Goal: Task Accomplishment & Management: Use online tool/utility

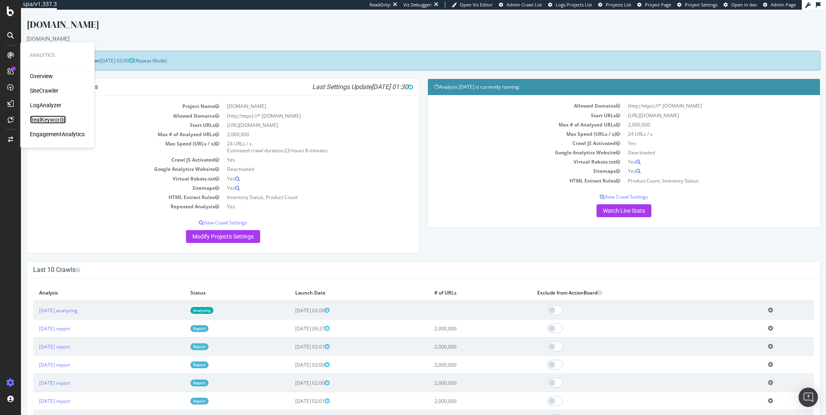
click at [45, 119] on div "RealKeywords" at bounding box center [48, 120] width 36 height 8
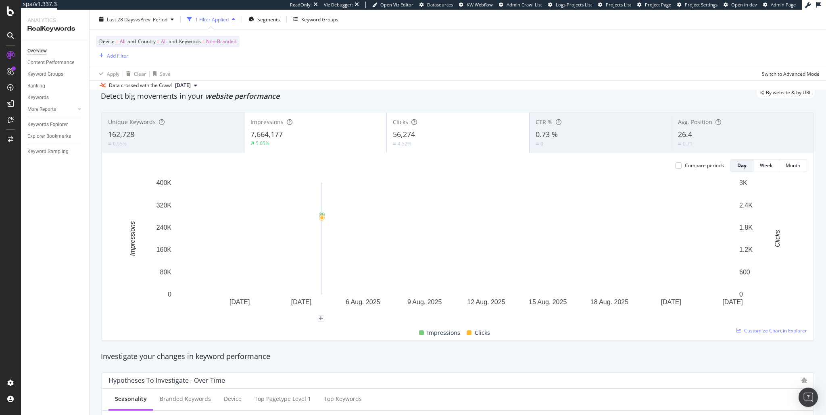
scroll to position [1, 0]
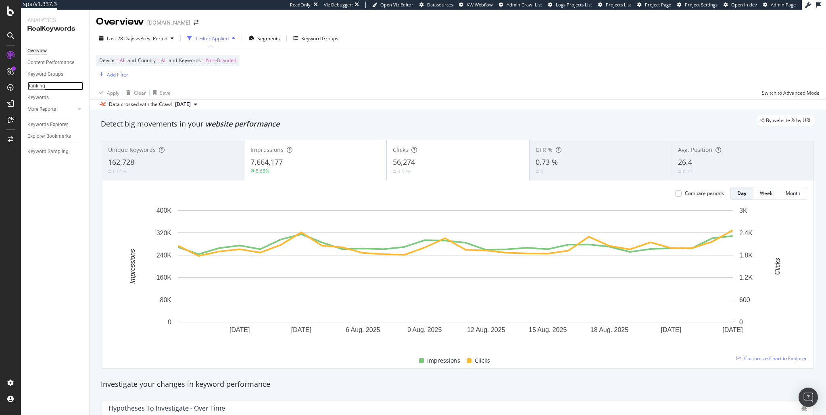
click at [41, 84] on div "Ranking" at bounding box center [36, 86] width 18 height 8
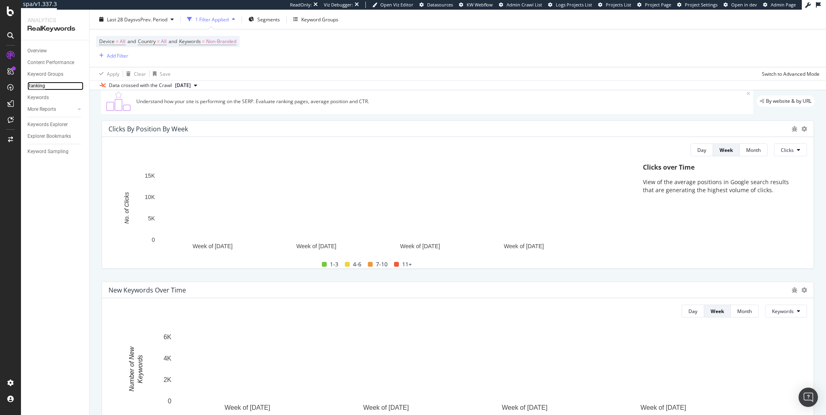
scroll to position [29, 0]
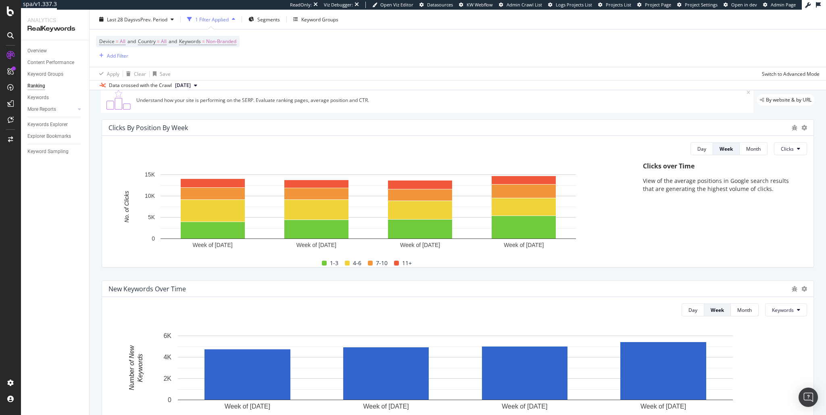
click at [801, 131] on div at bounding box center [804, 128] width 6 height 8
click at [801, 127] on icon at bounding box center [804, 128] width 6 height 6
click at [760, 134] on span "Table" at bounding box center [767, 134] width 45 height 7
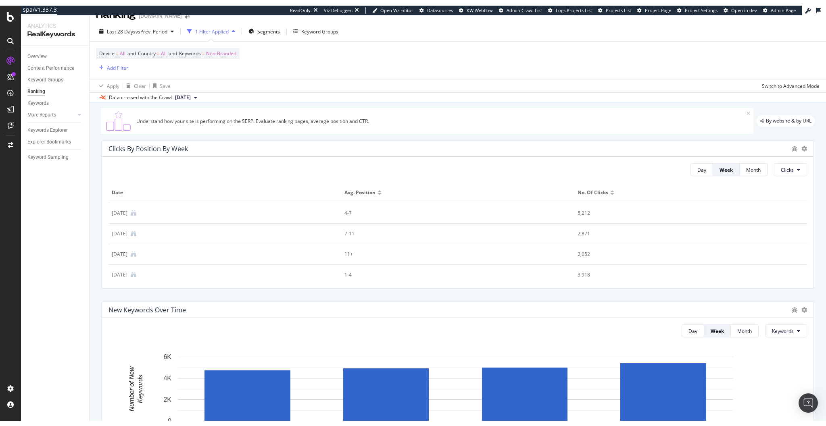
scroll to position [10, 0]
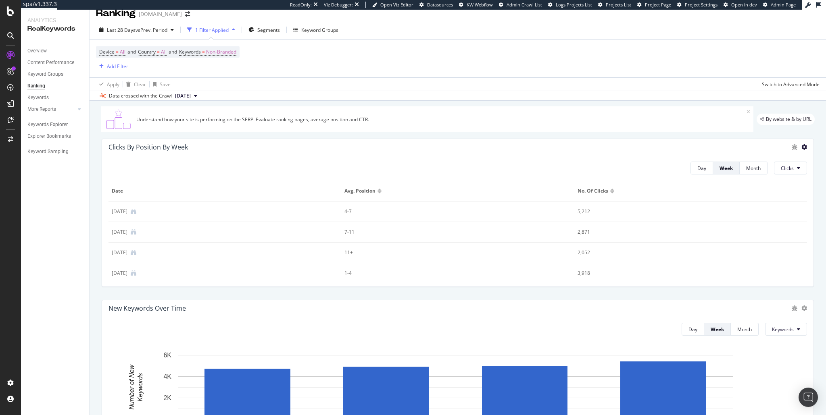
click at [801, 150] on icon at bounding box center [804, 147] width 6 height 6
click at [758, 124] on span "Bar (by Value)" at bounding box center [767, 124] width 45 height 7
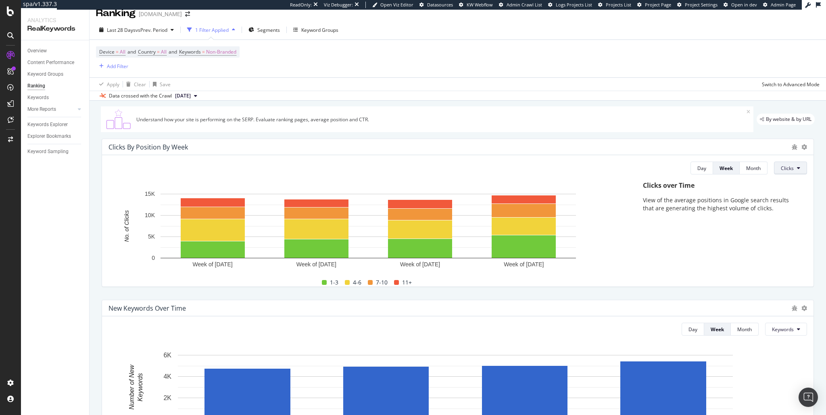
click at [781, 169] on span "Clicks" at bounding box center [787, 168] width 13 height 7
click at [793, 214] on span "Impressions" at bounding box center [792, 213] width 30 height 7
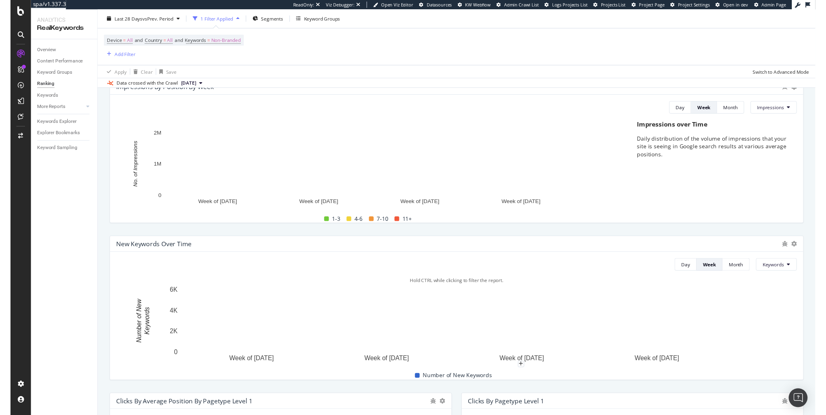
scroll to position [0, 0]
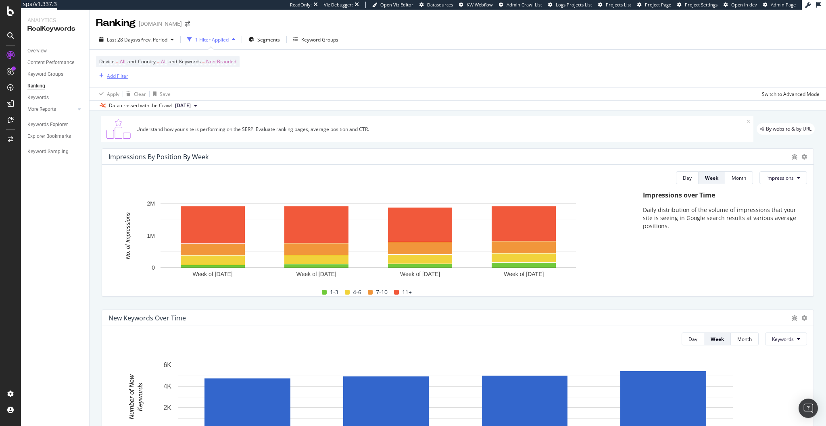
click at [112, 77] on div "Add Filter" at bounding box center [117, 76] width 21 height 7
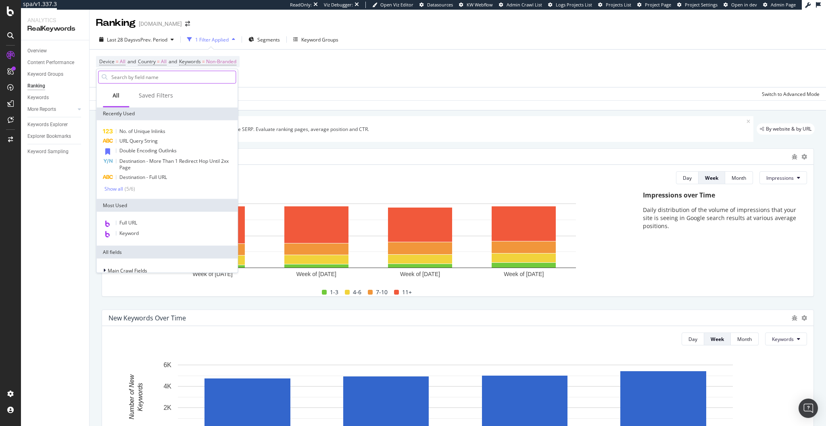
click at [141, 81] on input "text" at bounding box center [173, 77] width 125 height 12
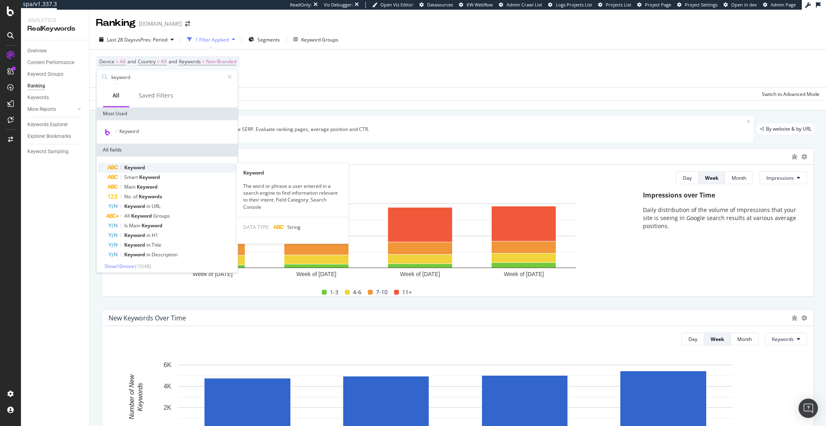
type input "keyword"
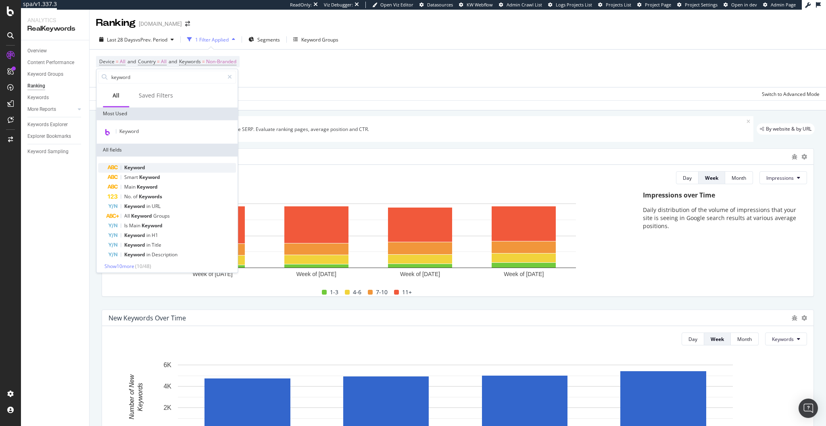
click at [142, 169] on span "Keyword" at bounding box center [134, 167] width 21 height 7
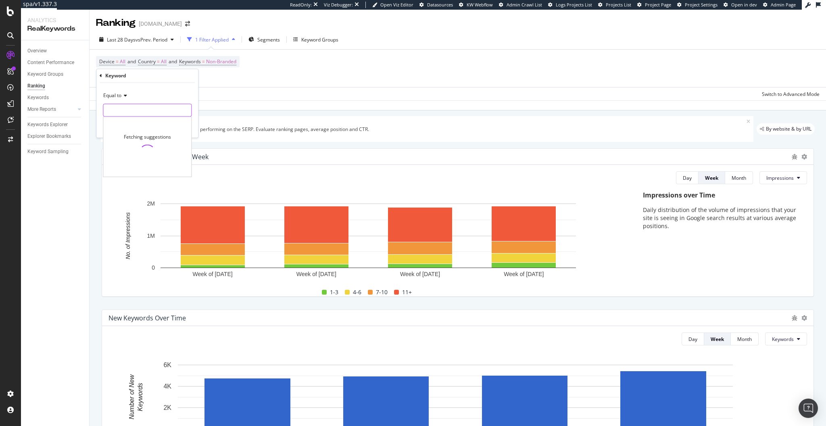
click at [129, 110] on input "text" at bounding box center [147, 110] width 88 height 13
type input "work boots"
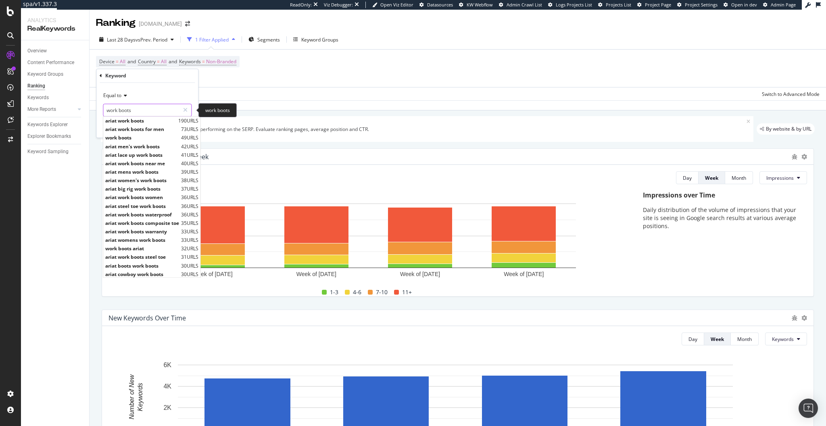
click at [150, 110] on input "work boots" at bounding box center [141, 110] width 76 height 13
click at [136, 136] on span "work boots" at bounding box center [142, 138] width 74 height 7
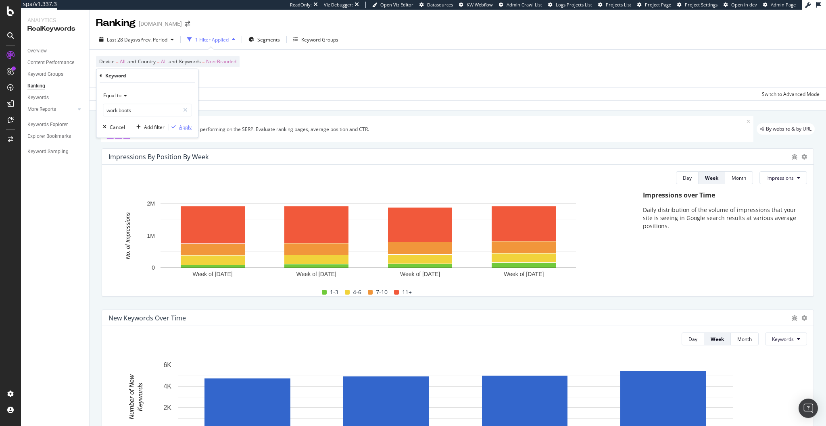
click at [185, 129] on div "Apply" at bounding box center [185, 127] width 13 height 7
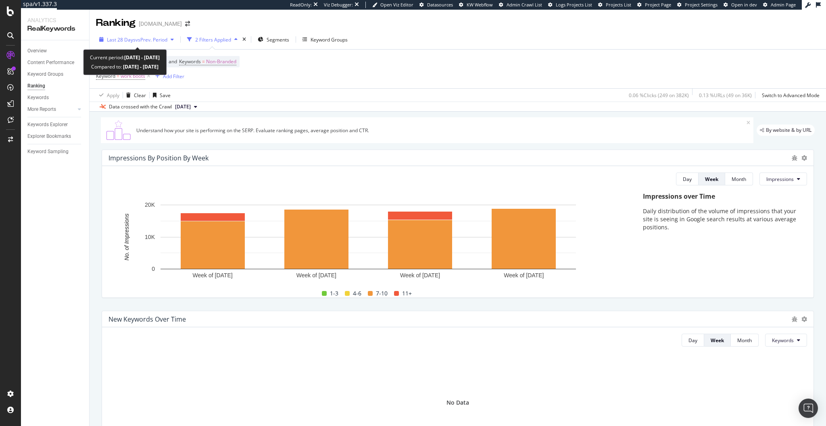
click at [150, 38] on span "vs Prev. Period" at bounding box center [152, 39] width 32 height 7
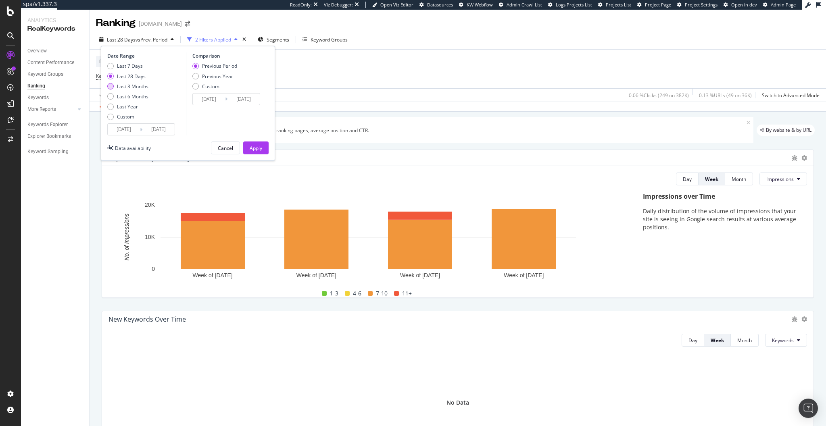
click at [140, 88] on div "Last 3 Months" at bounding box center [132, 86] width 31 height 7
type input "2025/05/25"
type input "2025/02/22"
type input "2025/05/24"
click at [259, 149] on div "Apply" at bounding box center [256, 148] width 13 height 7
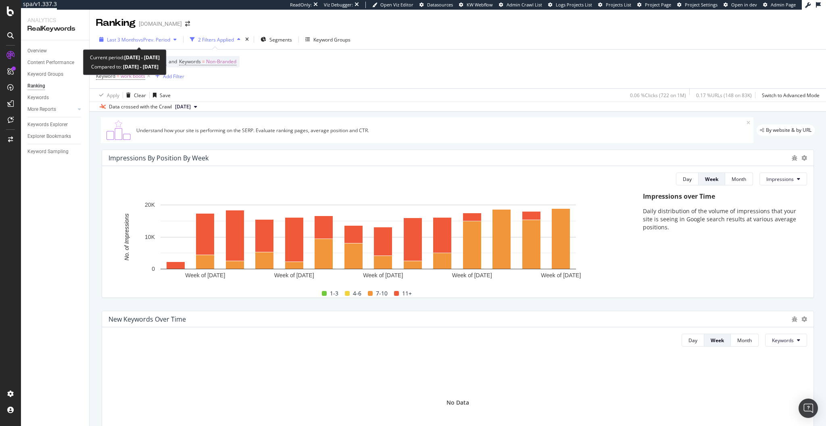
click at [159, 43] on div "Last 3 Months vs Prev. Period" at bounding box center [138, 39] width 63 height 7
click at [397, 82] on div "Device = All and Country = All and Keywords = Non-Branded Keyword = work boots …" at bounding box center [458, 69] width 724 height 39
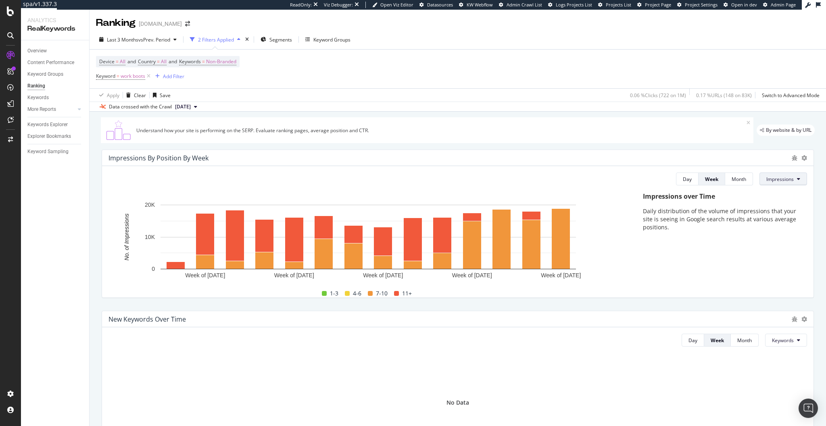
click at [784, 178] on span "Impressions" at bounding box center [779, 179] width 27 height 7
click at [773, 212] on span "Clicks" at bounding box center [777, 209] width 30 height 7
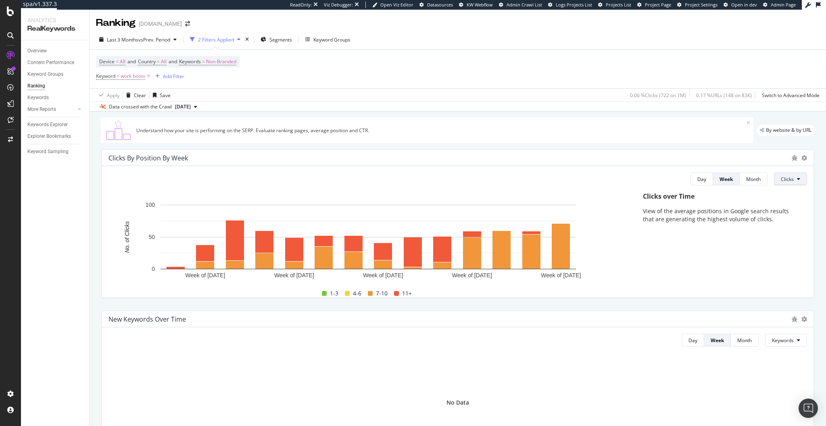
click at [779, 173] on button "Clicks" at bounding box center [790, 179] width 33 height 13
click at [783, 226] on span "Impressions" at bounding box center [792, 224] width 30 height 7
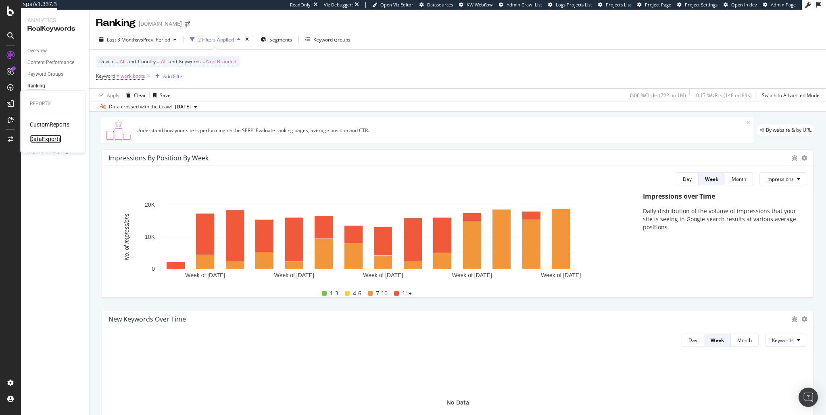
click at [42, 137] on div "DataExports" at bounding box center [45, 139] width 31 height 8
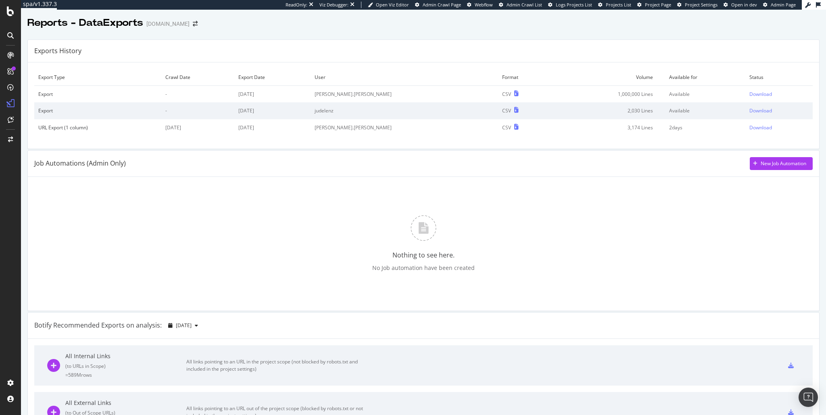
click at [529, 260] on div "Nothing to see here. No Job automation have been created" at bounding box center [423, 244] width 778 height 121
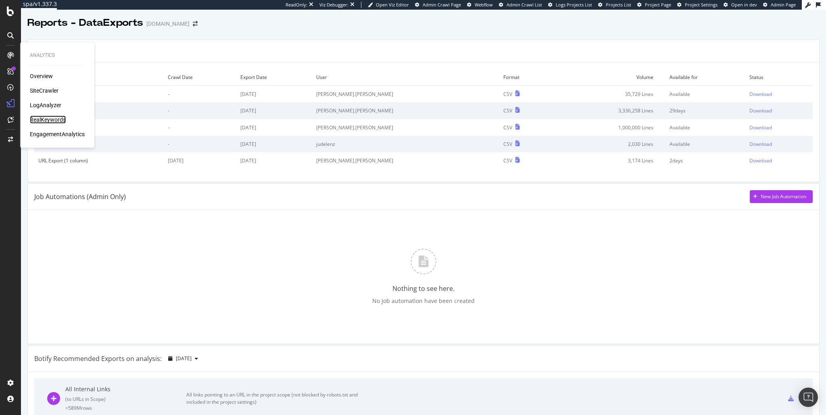
click at [41, 122] on div "RealKeywords" at bounding box center [48, 120] width 36 height 8
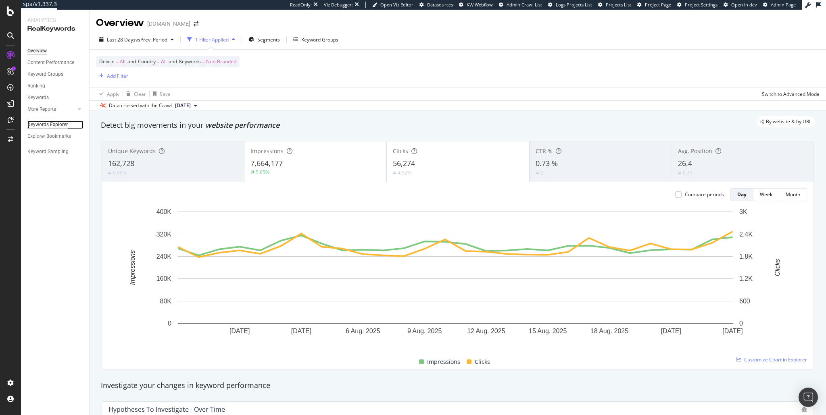
click at [46, 126] on div "Keywords Explorer" at bounding box center [47, 125] width 40 height 8
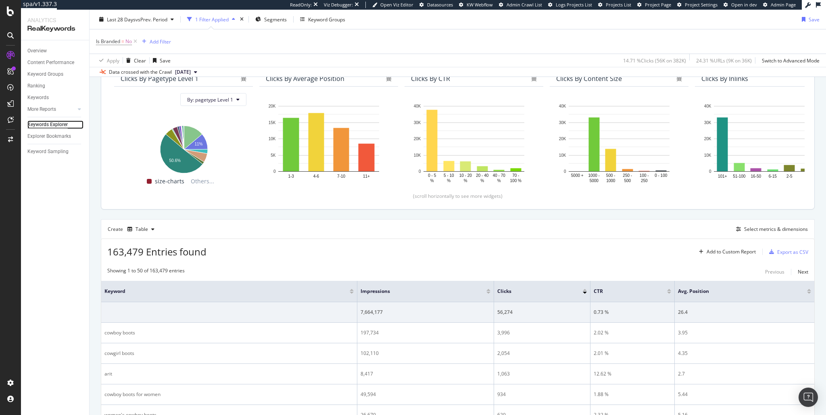
scroll to position [136, 0]
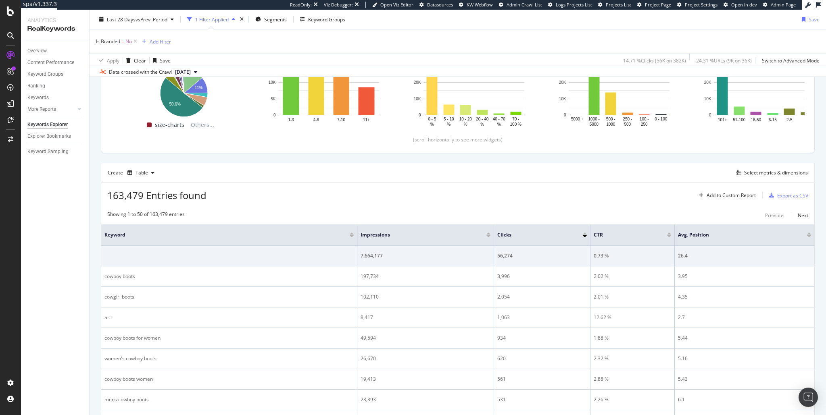
drag, startPoint x: 718, startPoint y: 196, endPoint x: 702, endPoint y: 173, distance: 27.9
click at [771, 176] on div "Select metrics & dimensions" at bounding box center [770, 173] width 75 height 9
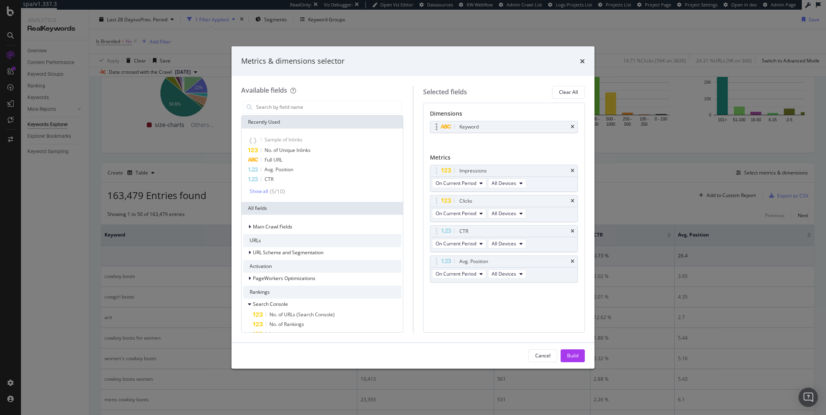
click at [570, 127] on div "Keyword" at bounding box center [504, 126] width 148 height 11
click at [573, 128] on icon "times" at bounding box center [573, 127] width 4 height 5
click at [287, 160] on div "Full URL" at bounding box center [322, 160] width 158 height 10
click at [575, 357] on div "Build" at bounding box center [572, 356] width 11 height 7
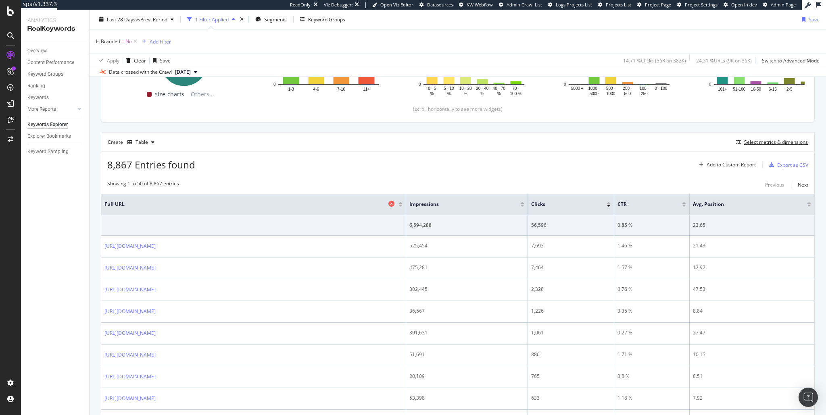
scroll to position [168, 0]
click at [131, 41] on span "No" at bounding box center [128, 41] width 6 height 11
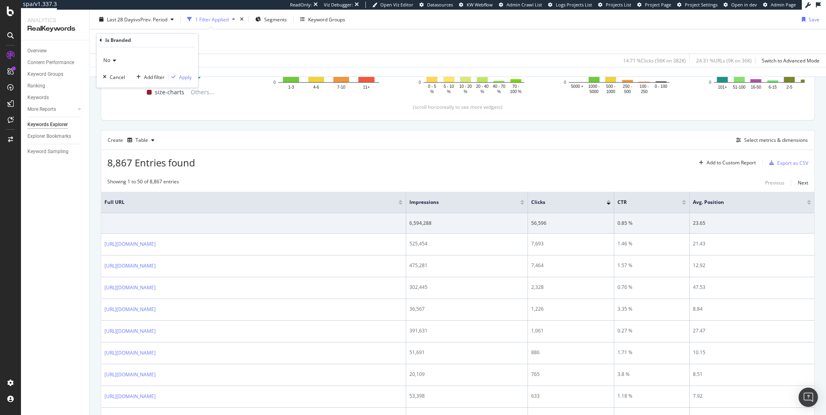
click at [259, 42] on div "Is Branded = No Add Filter" at bounding box center [458, 41] width 724 height 24
click at [136, 40] on icon at bounding box center [135, 42] width 7 height 8
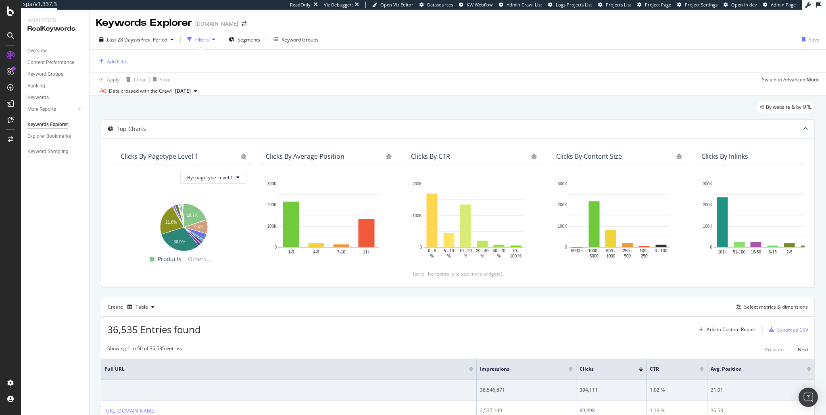
click at [120, 65] on div "Add Filter" at bounding box center [112, 61] width 32 height 9
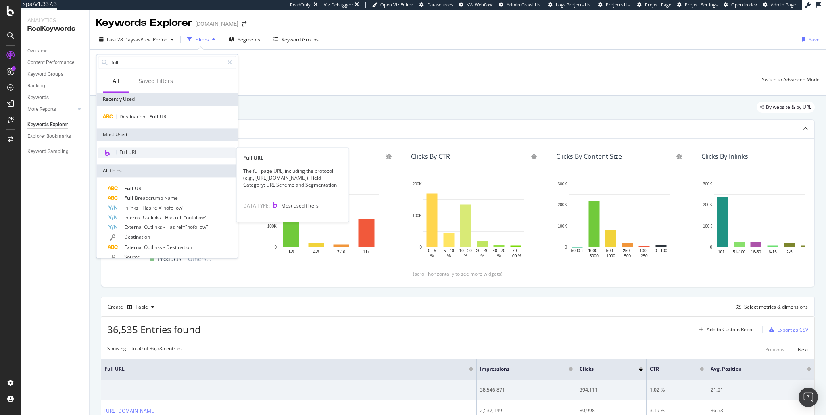
type input "full"
click at [129, 154] on span "Full URL" at bounding box center [128, 152] width 18 height 7
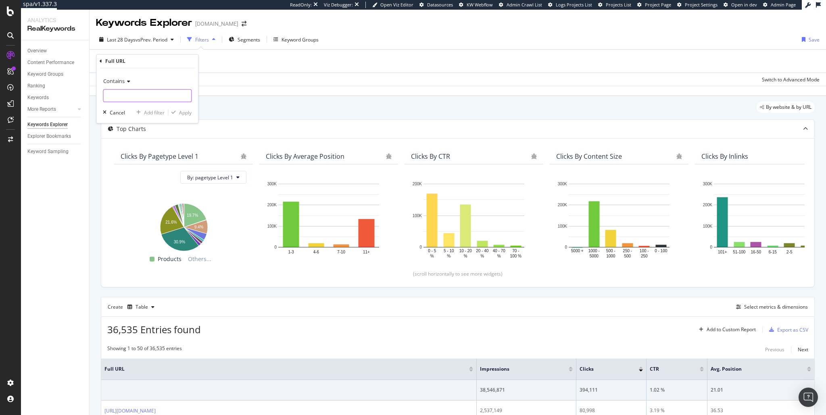
click at [129, 98] on input "text" at bounding box center [147, 96] width 88 height 13
type input "?"
click at [192, 113] on div "Contains ? Cancel Add filter Apply" at bounding box center [147, 96] width 102 height 55
click at [186, 115] on div "Apply" at bounding box center [185, 112] width 13 height 7
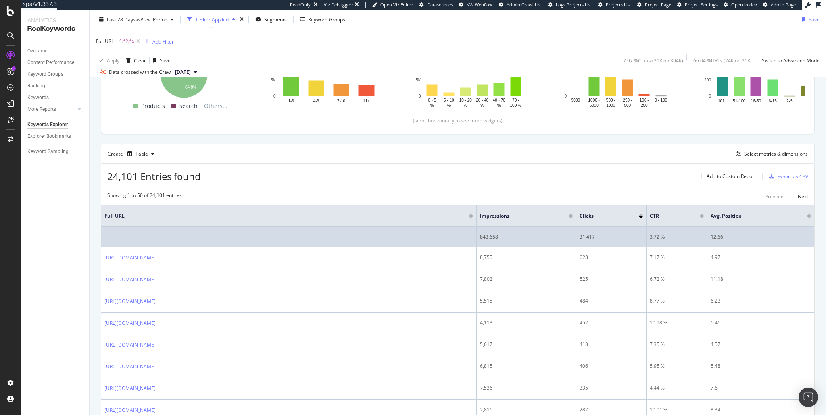
scroll to position [155, 0]
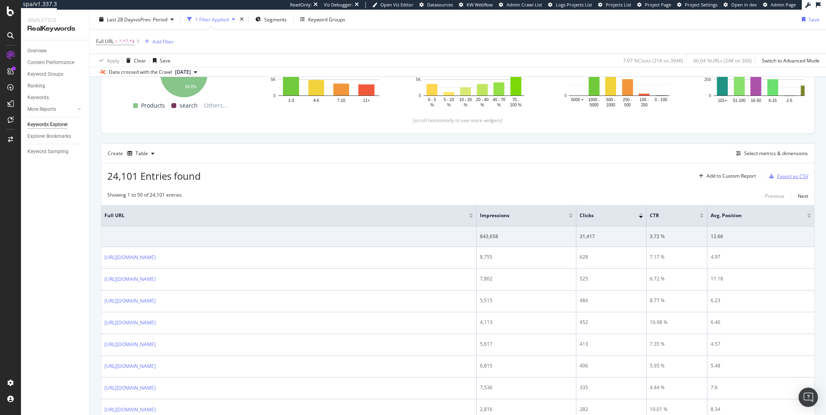
drag, startPoint x: 797, startPoint y: 176, endPoint x: 592, endPoint y: 172, distance: 205.3
click at [594, 172] on div "24,101 Entries found Add to Custom Report Export as CSV" at bounding box center [457, 173] width 713 height 20
click at [785, 176] on div "Export as CSV" at bounding box center [792, 176] width 31 height 7
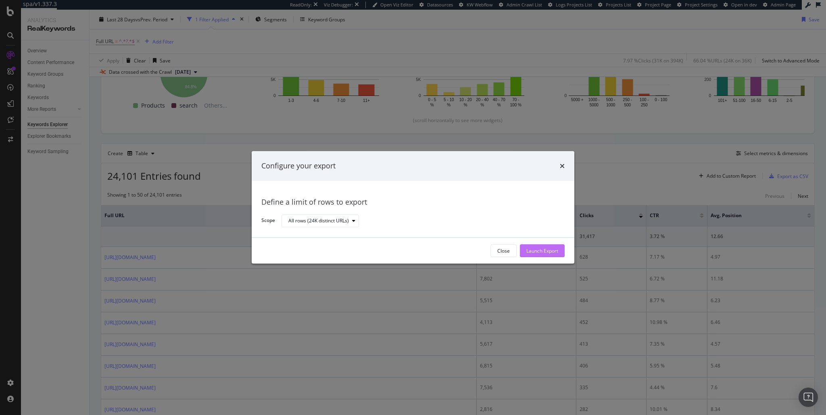
click at [541, 252] on div "Launch Export" at bounding box center [542, 251] width 32 height 7
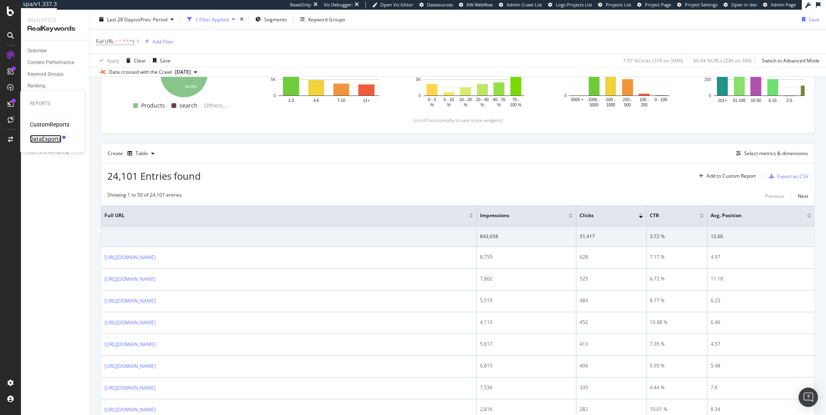
click at [44, 138] on div "DataExports" at bounding box center [45, 139] width 31 height 8
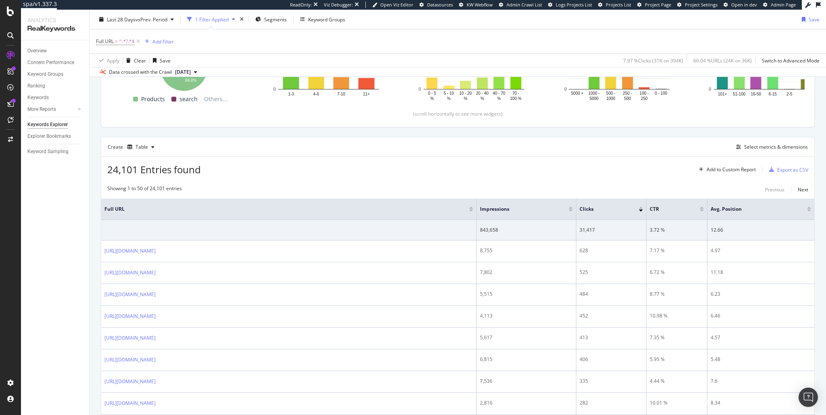
scroll to position [150, 0]
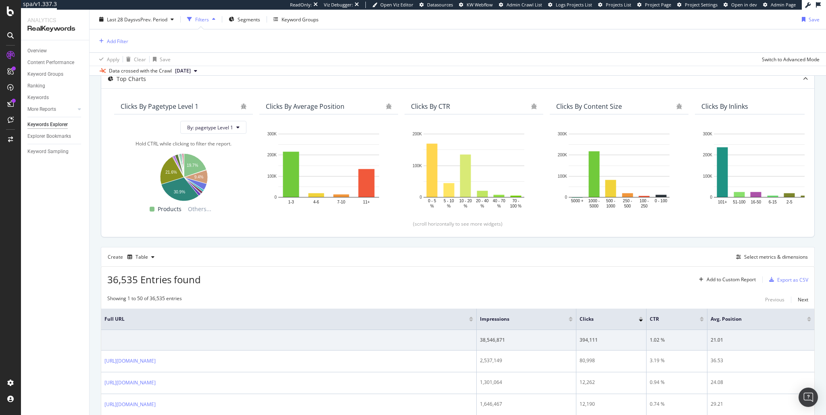
scroll to position [149, 0]
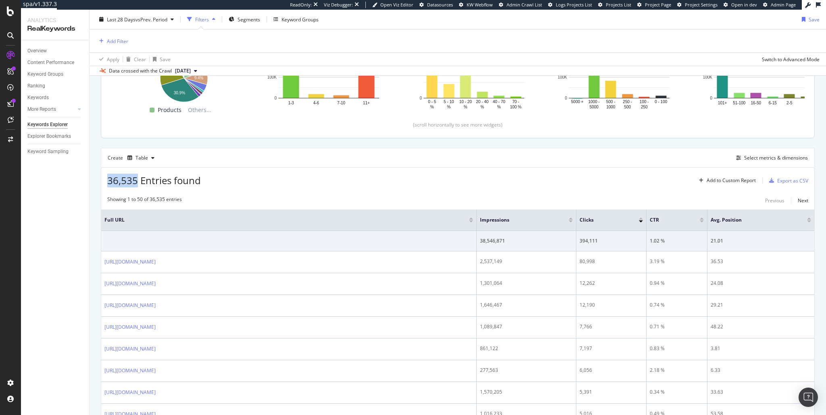
drag, startPoint x: 108, startPoint y: 179, endPoint x: 135, endPoint y: 184, distance: 27.4
click at [135, 184] on span "36,535 Entries found" at bounding box center [154, 180] width 94 height 13
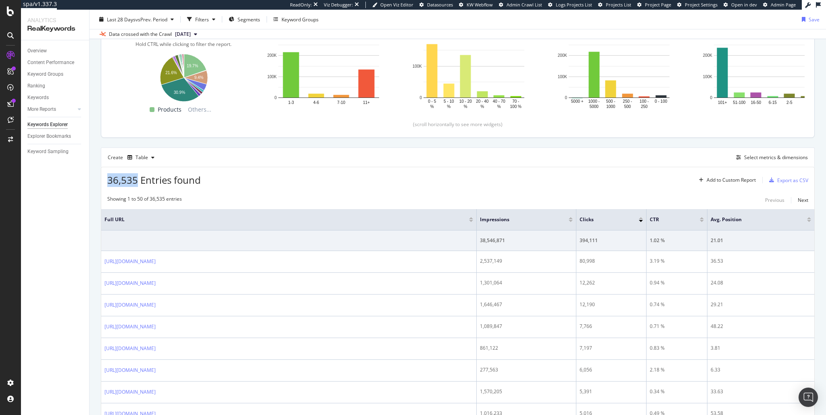
copy span "36,535"
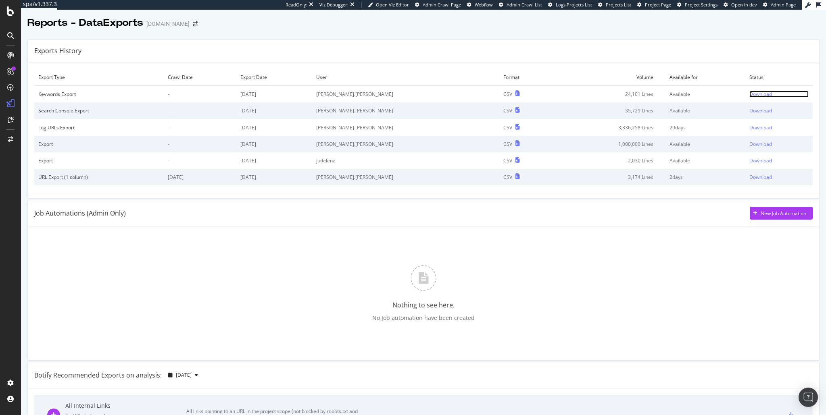
click at [749, 96] on div "Download" at bounding box center [760, 94] width 23 height 7
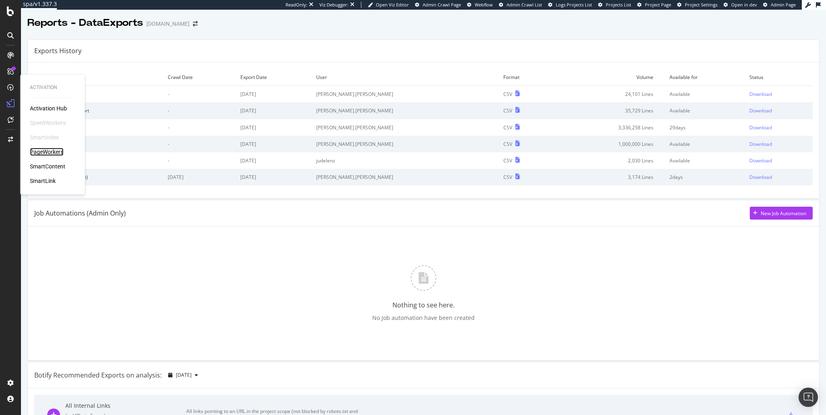
click at [53, 150] on div "PageWorkers" at bounding box center [46, 152] width 33 height 8
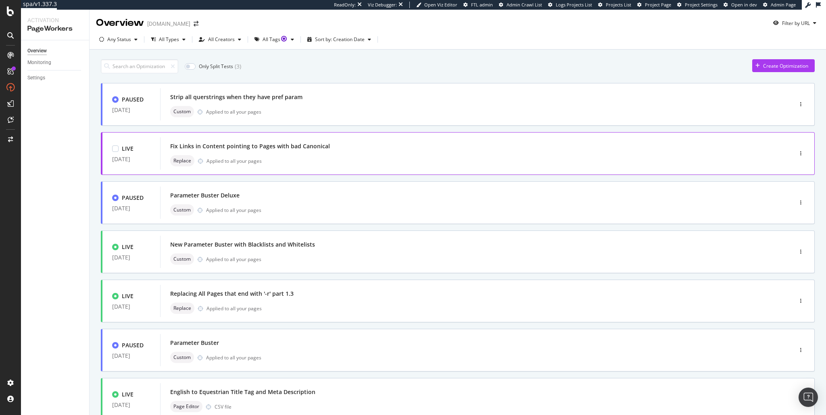
click at [211, 152] on div "Fix Links in Content pointing to Pages with bad Canonical" at bounding box center [464, 146] width 588 height 11
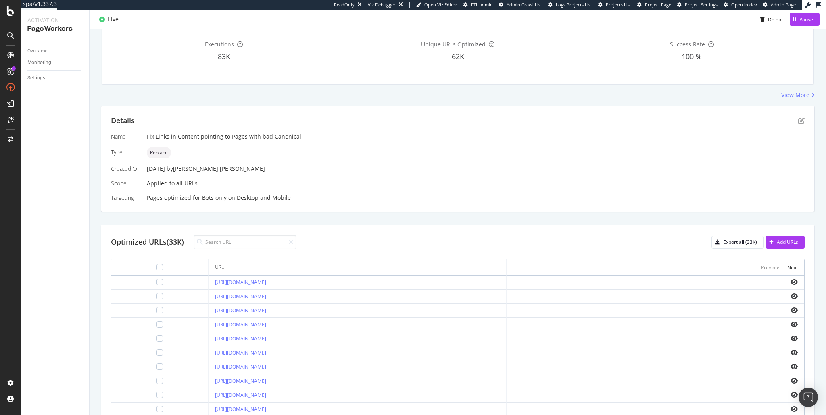
scroll to position [94, 0]
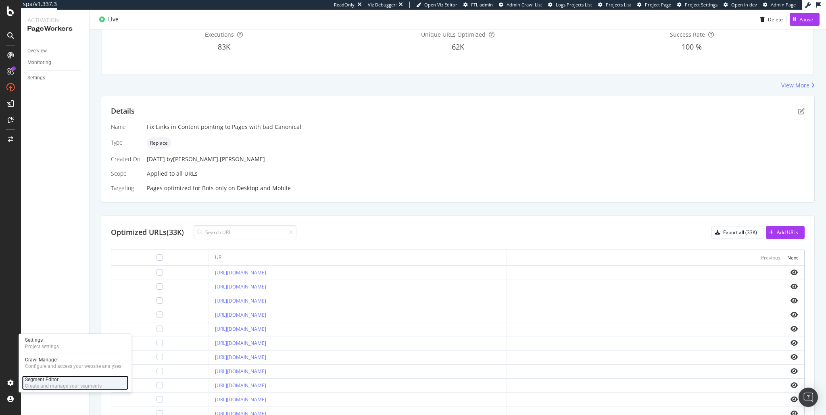
click at [40, 382] on div "Segment Editor" at bounding box center [63, 380] width 77 height 6
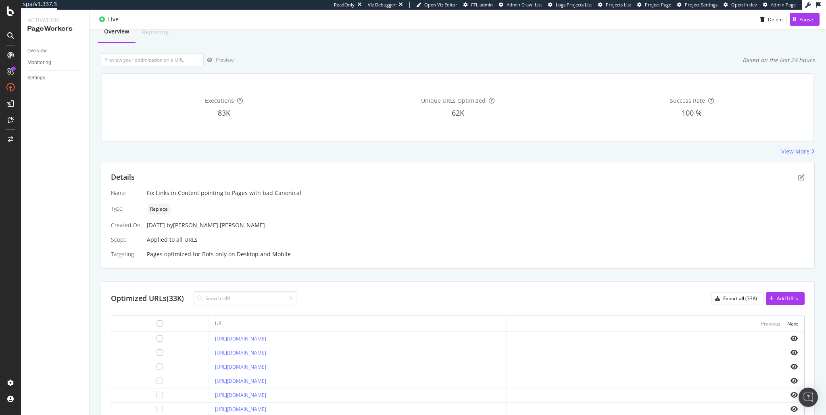
scroll to position [0, 0]
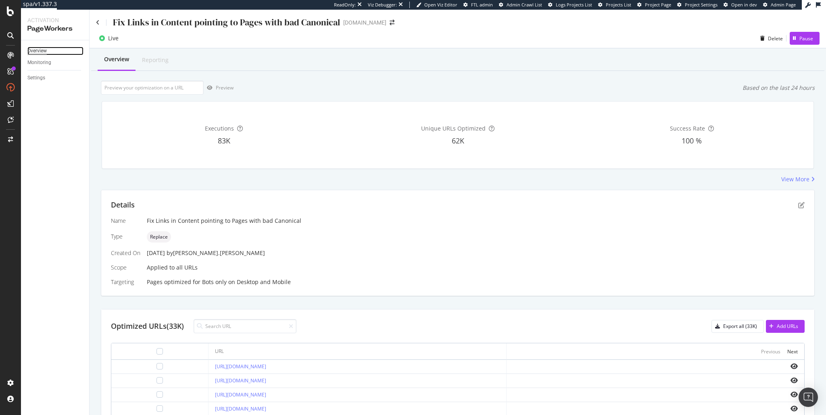
click at [35, 50] on div "Overview" at bounding box center [36, 51] width 19 height 8
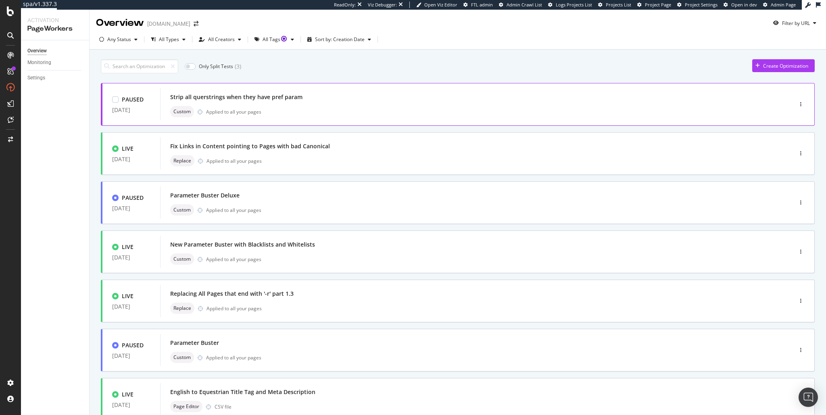
click at [269, 98] on div "Strip all querstrings when they have pref param" at bounding box center [236, 97] width 132 height 8
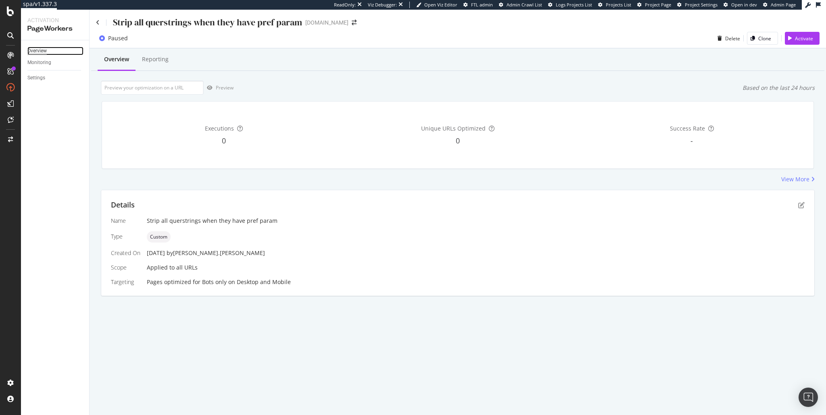
click at [34, 50] on div "Overview" at bounding box center [36, 51] width 19 height 8
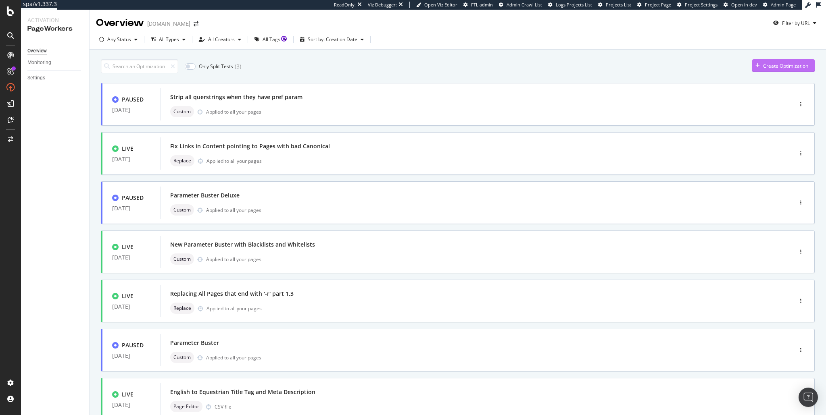
click at [763, 68] on div "Create Optimization" at bounding box center [785, 66] width 45 height 7
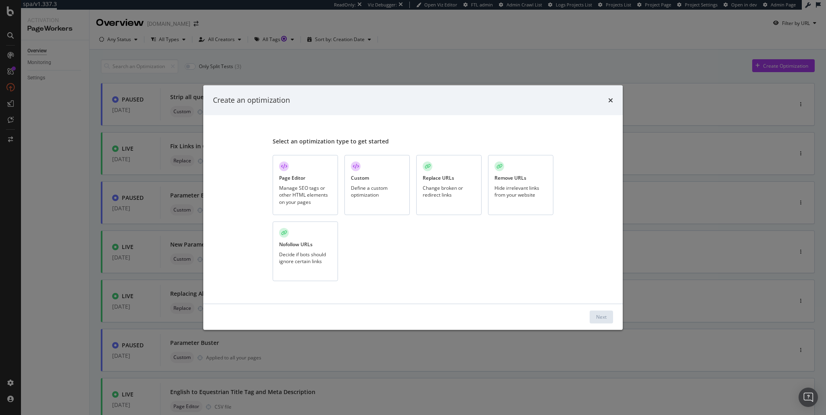
click at [347, 179] on div "Custom Define a custom optimization" at bounding box center [376, 185] width 65 height 60
click at [597, 319] on div "Next" at bounding box center [601, 317] width 10 height 7
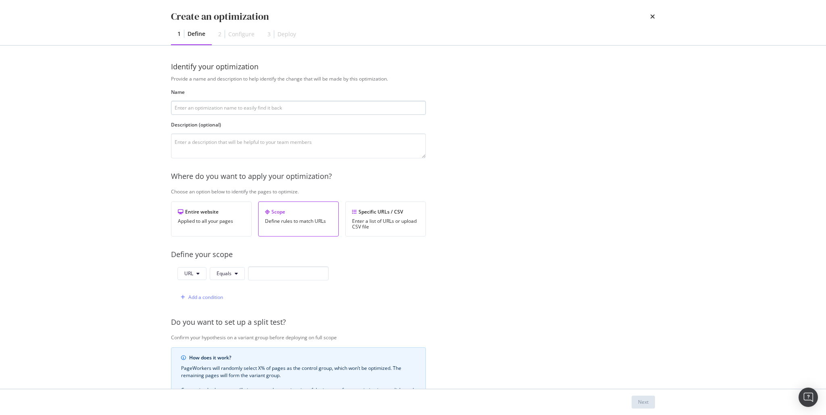
click at [253, 106] on input "modal" at bounding box center [298, 108] width 255 height 14
type input "White-List Parameter Management"
click at [265, 147] on textarea "modal" at bounding box center [298, 145] width 255 height 25
click at [221, 213] on div "Entire website" at bounding box center [211, 212] width 67 height 7
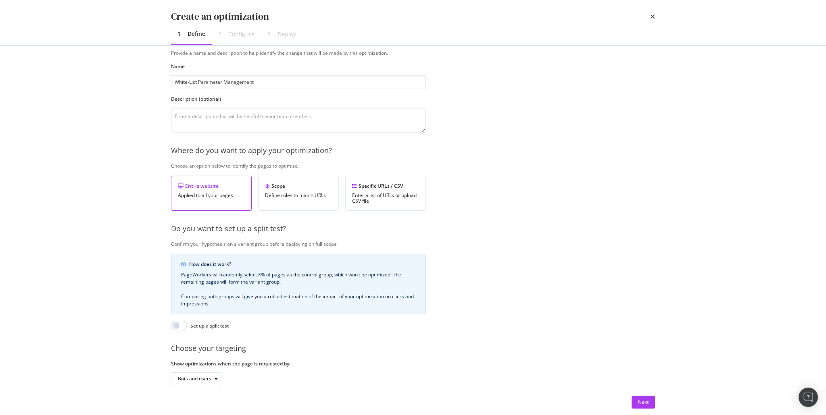
scroll to position [74, 0]
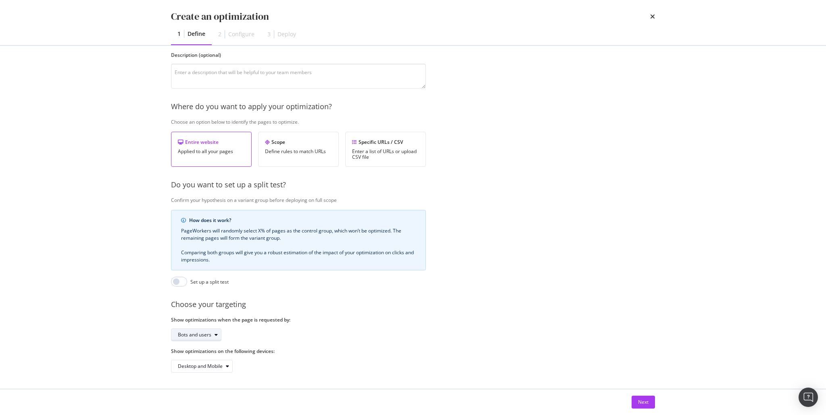
click at [207, 333] on div "Bots and users" at bounding box center [194, 335] width 33 height 5
click at [195, 356] on div "Bots only" at bounding box center [191, 357] width 21 height 7
click at [639, 402] on div "Next" at bounding box center [643, 402] width 10 height 7
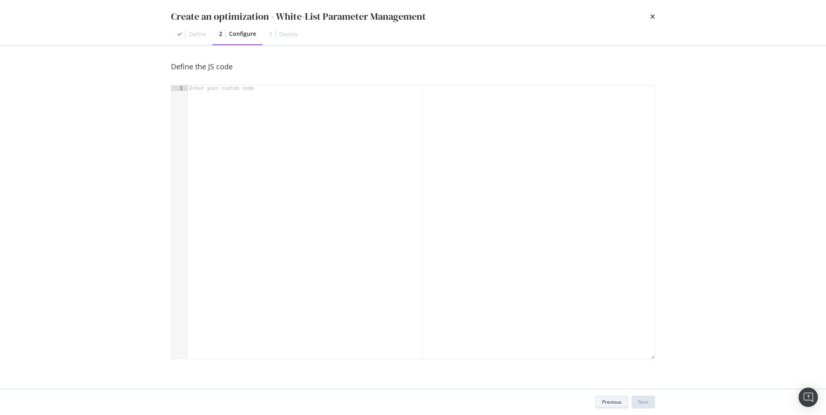
scroll to position [0, 0]
click at [302, 127] on div "modal" at bounding box center [421, 228] width 467 height 285
paste textarea "../stevemadden/"
type textarea "../stevemadden/"
paste textarea "});"
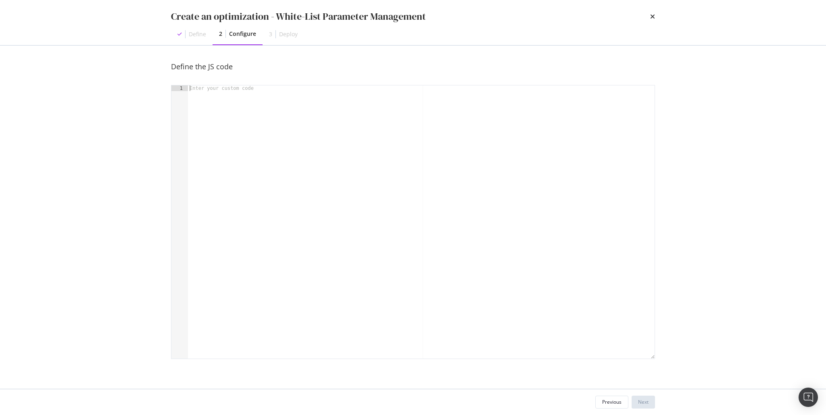
type textarea "});"
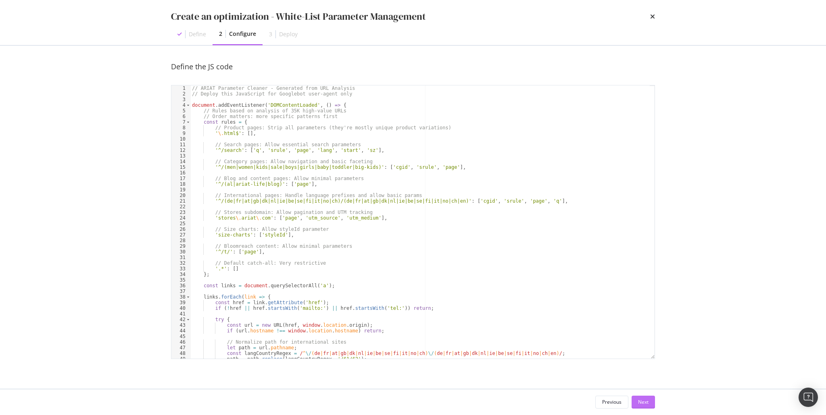
click at [640, 405] on div "Next" at bounding box center [643, 402] width 10 height 7
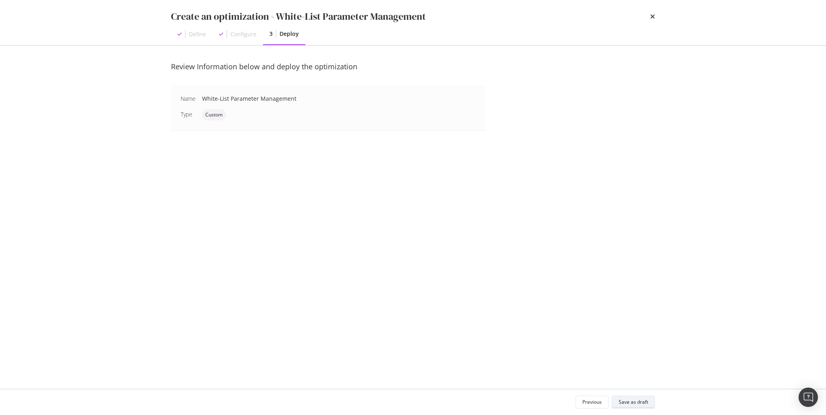
click at [649, 404] on button "Save as draft" at bounding box center [633, 402] width 43 height 13
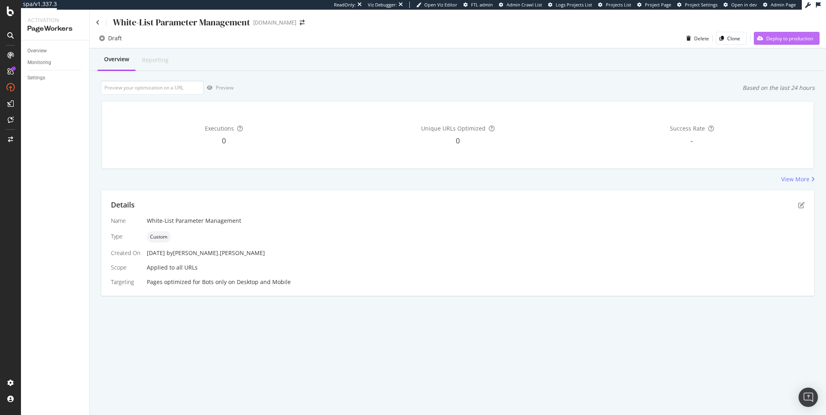
click at [780, 37] on div "Deploy to production" at bounding box center [789, 38] width 47 height 7
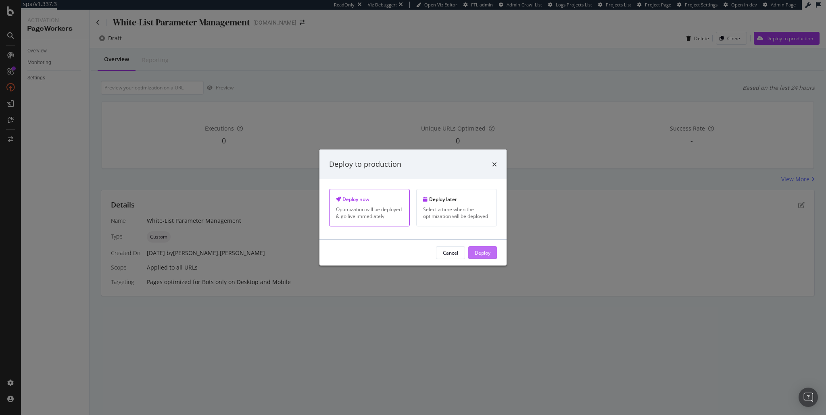
click at [478, 251] on div "Deploy" at bounding box center [483, 252] width 16 height 7
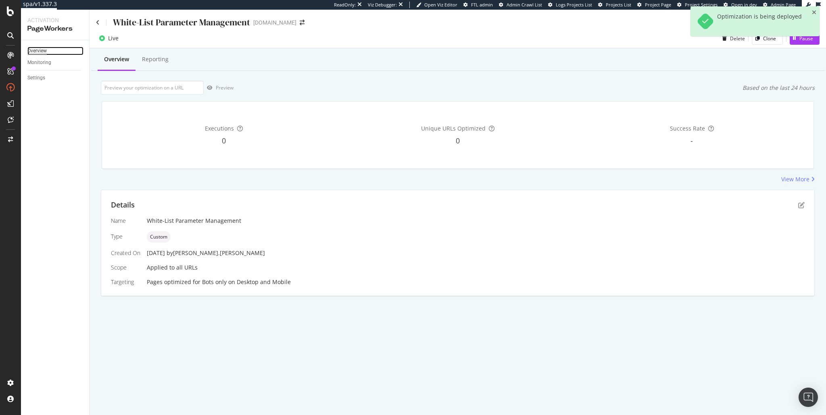
click at [44, 52] on div "Overview" at bounding box center [36, 51] width 19 height 8
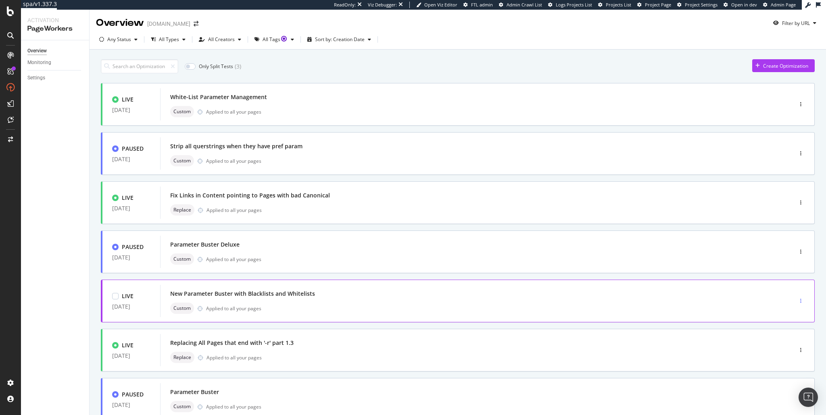
click at [797, 302] on div "button" at bounding box center [801, 301] width 8 height 5
click at [795, 325] on div "Pause" at bounding box center [782, 330] width 38 height 10
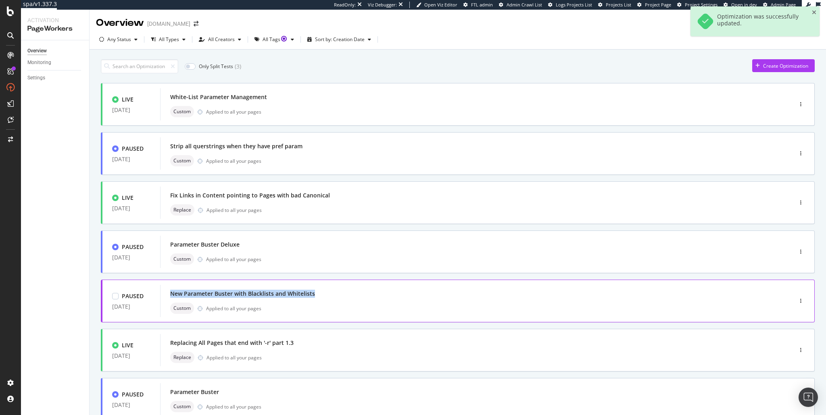
drag, startPoint x: 320, startPoint y: 292, endPoint x: 169, endPoint y: 292, distance: 150.8
click at [169, 292] on div "New Parameter Buster with Blacklists and Whitelists Custom Applied to all your …" at bounding box center [464, 301] width 608 height 32
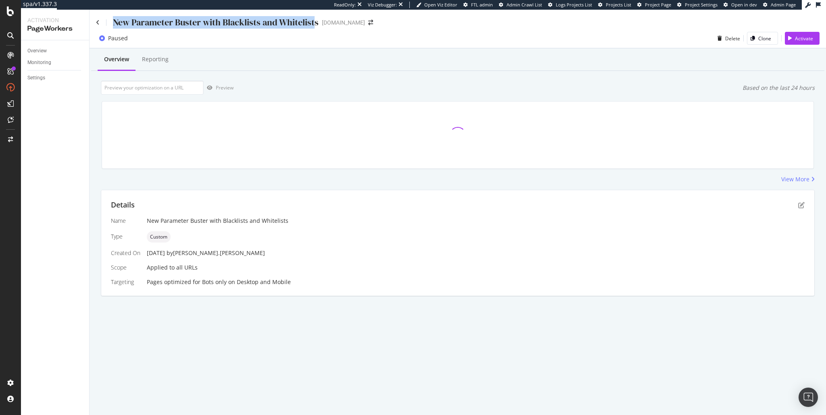
drag, startPoint x: 315, startPoint y: 23, endPoint x: 112, endPoint y: 19, distance: 202.9
click at [112, 19] on div "New Parameter Buster with Blacklists and Whitelists" at bounding box center [207, 22] width 223 height 13
copy div "New Parameter Buster with Blacklists and Whitelist"
click at [39, 53] on div "Overview" at bounding box center [36, 51] width 19 height 8
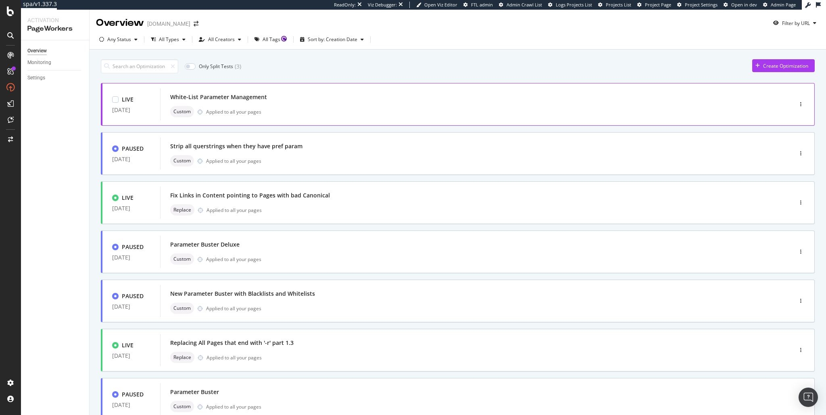
click at [261, 100] on div "White-List Parameter Management" at bounding box center [218, 97] width 97 height 8
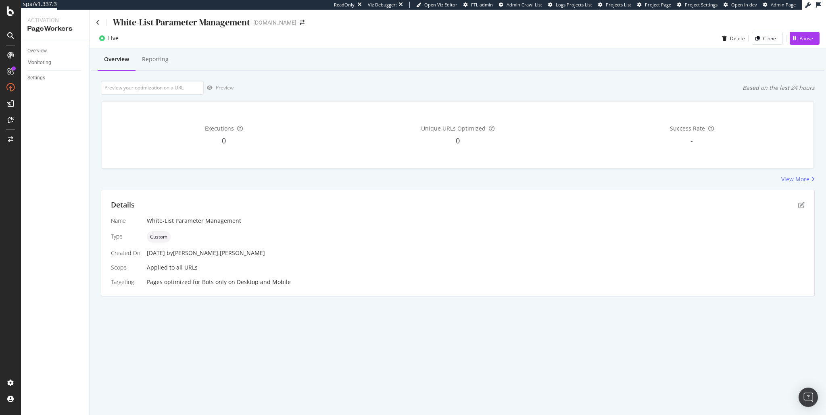
click at [384, 84] on div "Preview Based on the last 24 hours" at bounding box center [458, 88] width 714 height 14
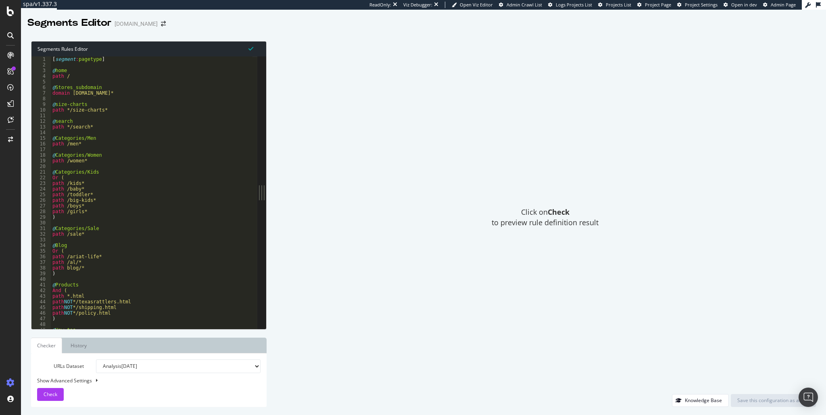
click at [103, 220] on div "[ segment : pagetype ] @ home path / @ Stores_subdomain domain [DOMAIN_NAME]* @…" at bounding box center [164, 196] width 227 height 280
type textarea "path *.xwd )"
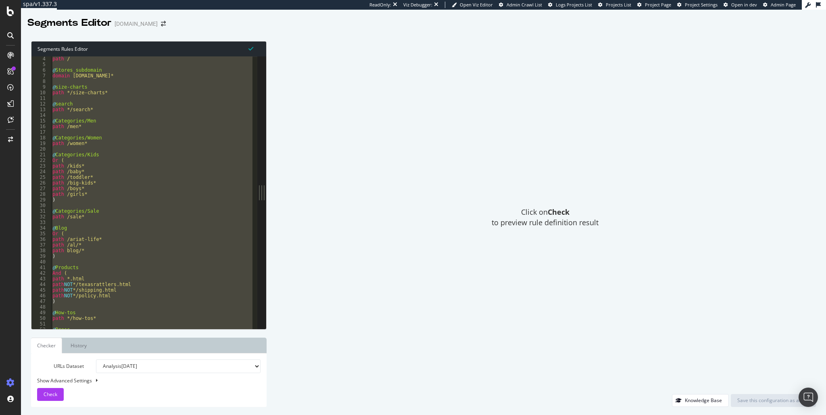
scroll to position [75, 0]
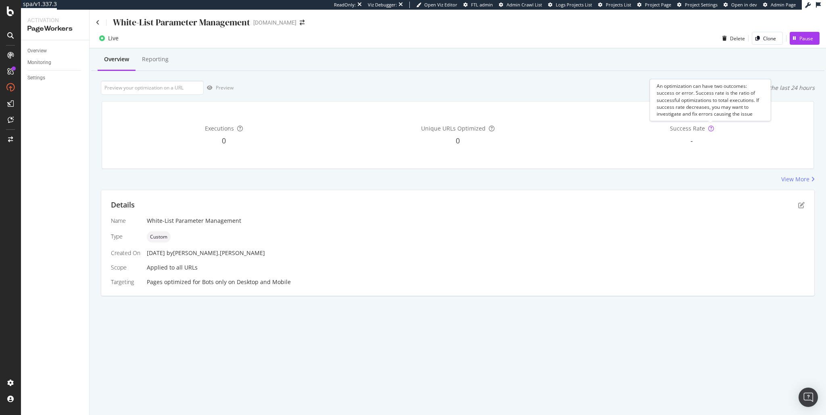
click at [711, 127] on icon at bounding box center [711, 129] width 6 height 6
click at [608, 137] on div "-" at bounding box center [691, 141] width 231 height 10
click at [345, 192] on div "Details Name White-List Parameter Management Type Custom Created On 28 Aug. 202…" at bounding box center [457, 243] width 713 height 106
click at [165, 62] on div "Reporting" at bounding box center [155, 59] width 27 height 8
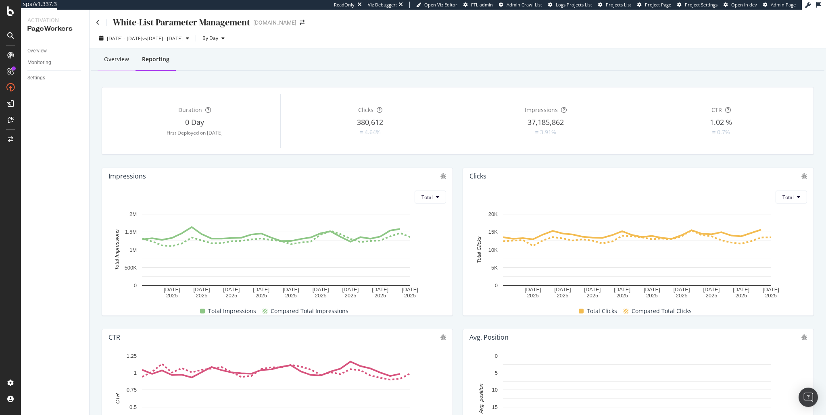
click at [114, 58] on div "Overview" at bounding box center [116, 59] width 25 height 8
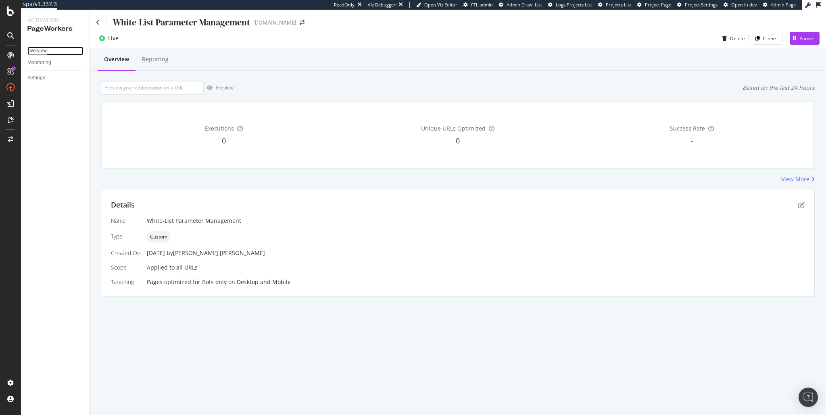
click at [36, 55] on div "Overview" at bounding box center [36, 51] width 19 height 8
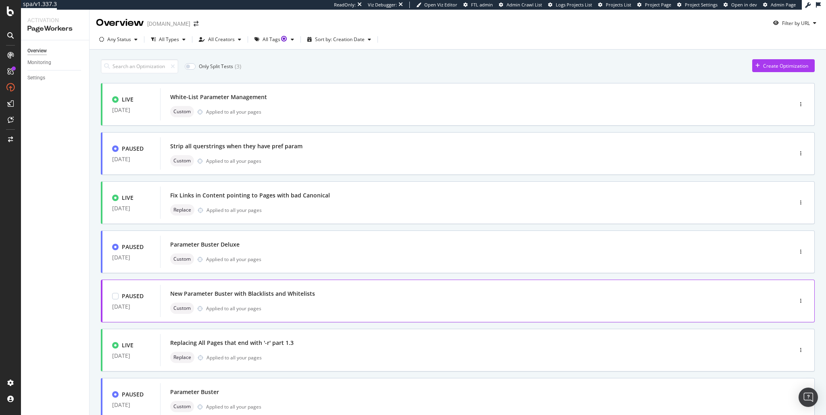
click at [232, 295] on div "New Parameter Buster with Blacklists and Whitelists" at bounding box center [242, 294] width 145 height 8
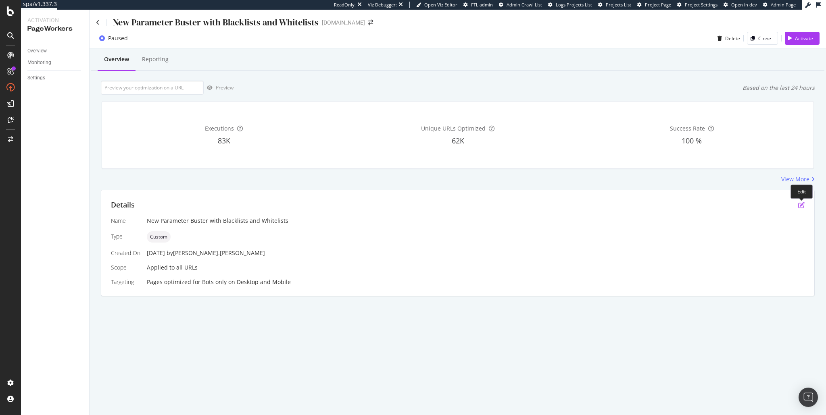
click at [798, 204] on icon "pen-to-square" at bounding box center [801, 205] width 6 height 6
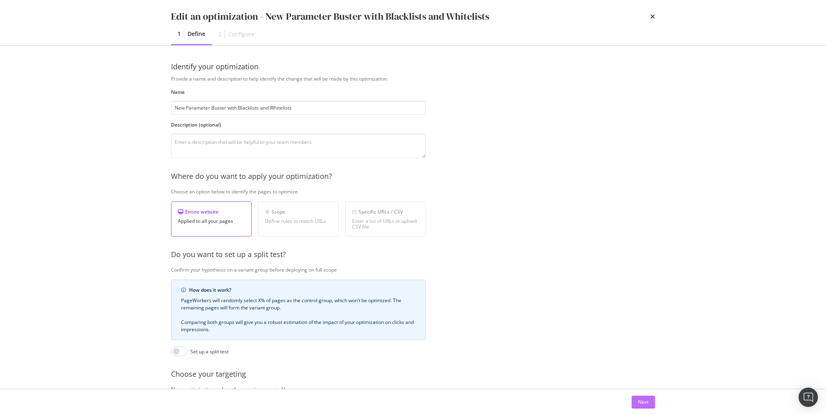
click at [649, 403] on button "Next" at bounding box center [643, 402] width 23 height 13
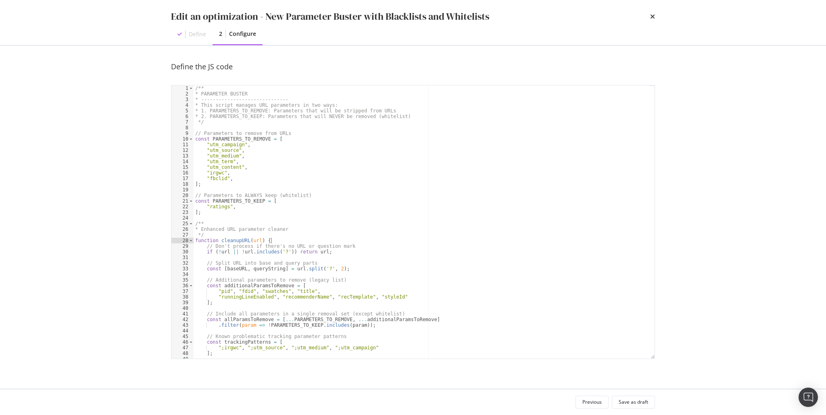
click at [455, 238] on div "/** * PARAMETER BUSTER * ------------------------------ * This script manages U…" at bounding box center [422, 228] width 456 height 285
type textarea "cleanupAllLinks();"
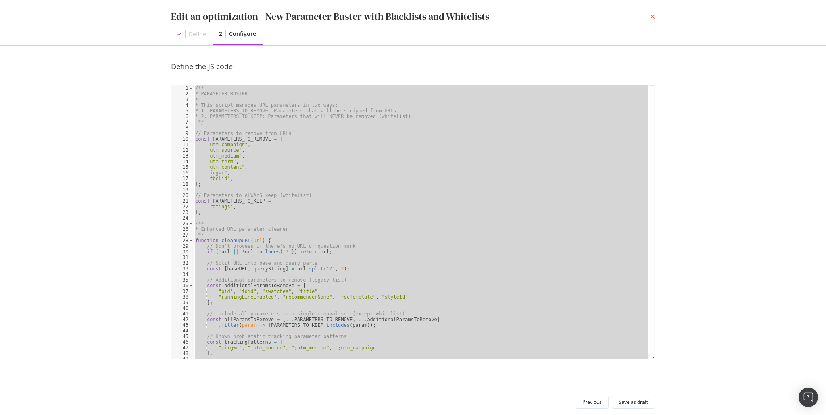
click at [654, 17] on icon "times" at bounding box center [652, 16] width 5 height 6
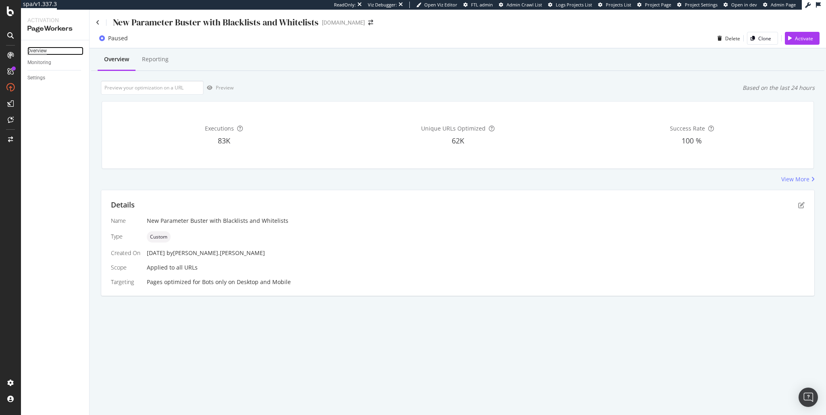
click at [44, 52] on div "Overview" at bounding box center [36, 51] width 19 height 8
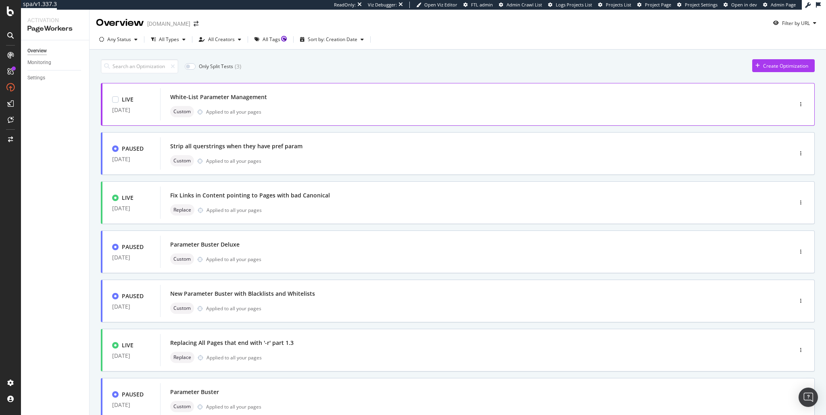
click at [235, 98] on div "White-List Parameter Management" at bounding box center [218, 97] width 97 height 8
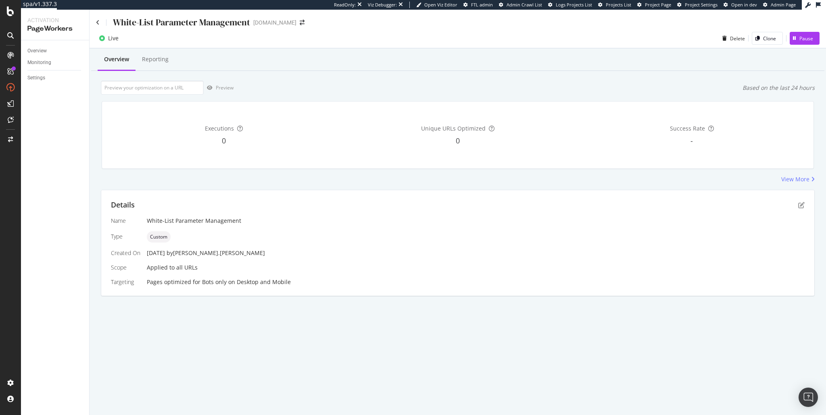
click at [390, 190] on div "Details Name White-List Parameter Management Type Custom Created On 28 Aug. 202…" at bounding box center [458, 243] width 714 height 106
click at [810, 39] on div "Pause" at bounding box center [806, 38] width 14 height 7
click at [814, 40] on button "Pause" at bounding box center [805, 38] width 30 height 13
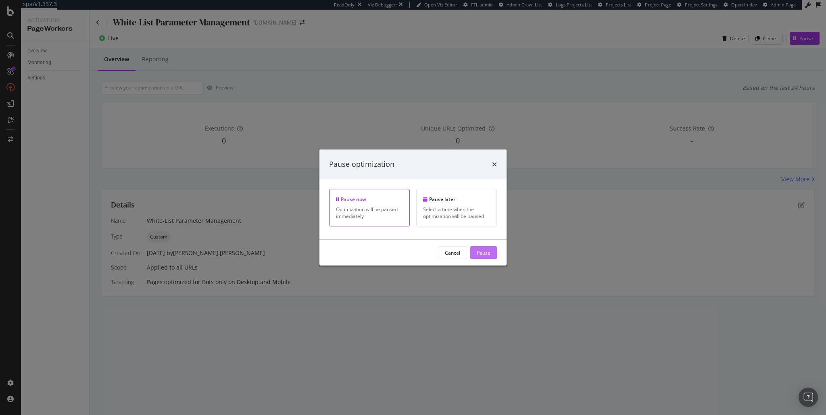
click at [489, 255] on div "Pause" at bounding box center [484, 252] width 14 height 7
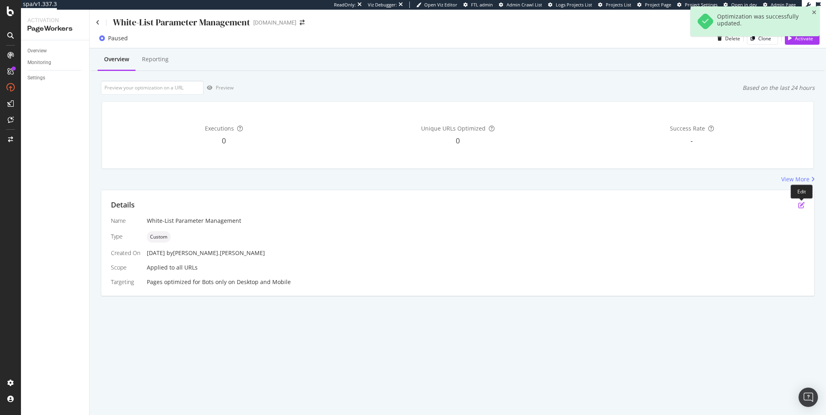
click at [801, 206] on icon "pen-to-square" at bounding box center [801, 205] width 6 height 6
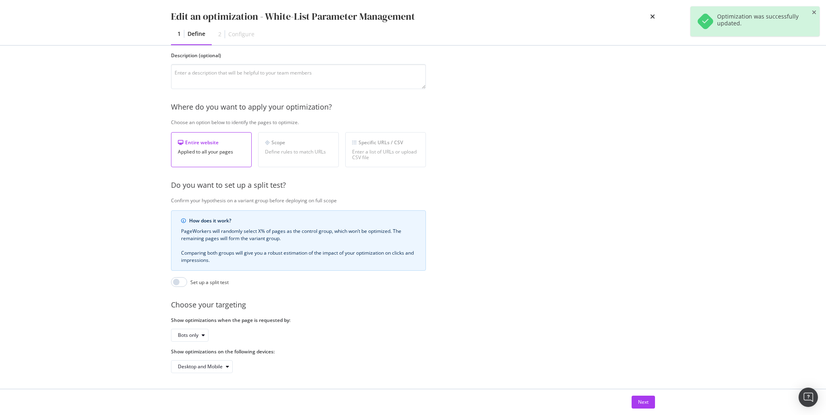
scroll to position [74, 0]
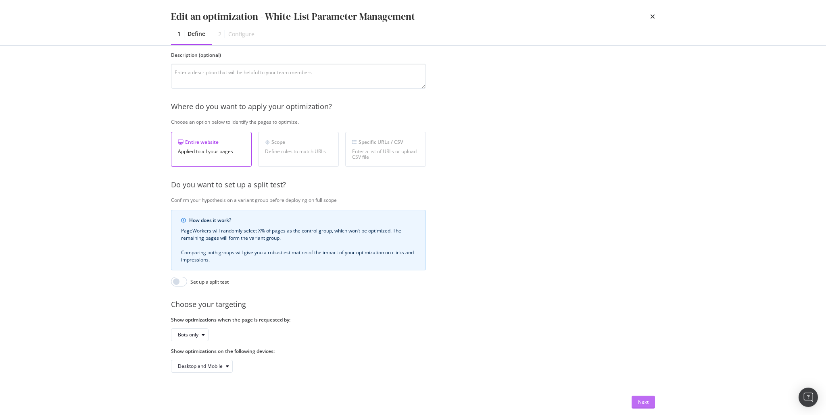
click at [647, 403] on div "Next" at bounding box center [643, 402] width 10 height 7
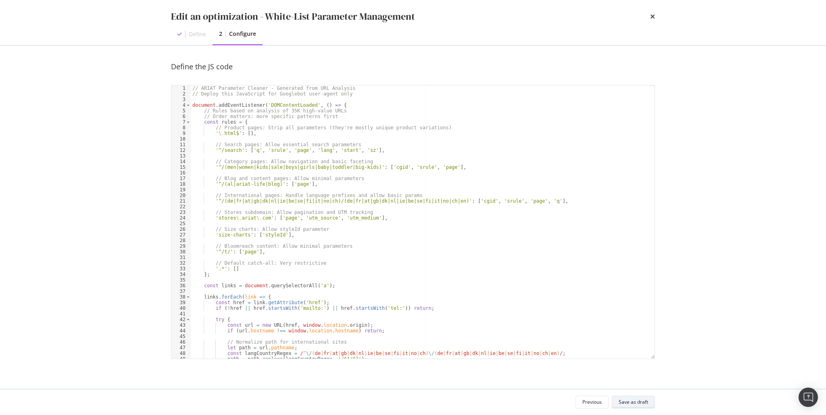
scroll to position [0, 0]
click at [396, 239] on div "// ARIAT Parameter Cleaner - Generated from URL Analysis // Deploy this JavaScr…" at bounding box center [420, 228] width 459 height 285
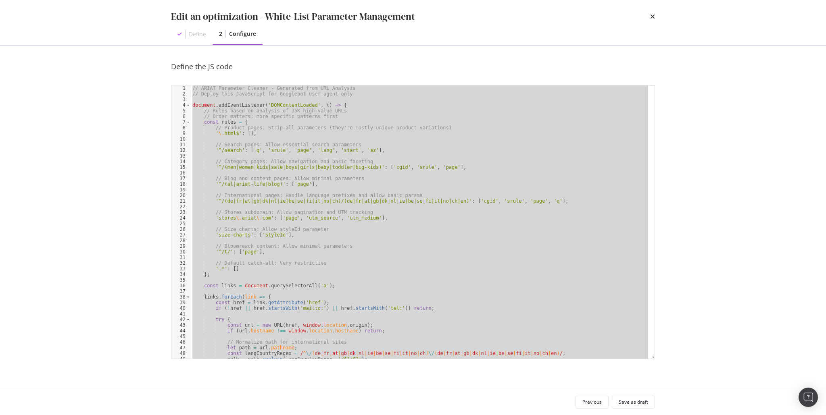
paste textarea "cleanupAllLinks("
type textarea "cleanupAllLinks();"
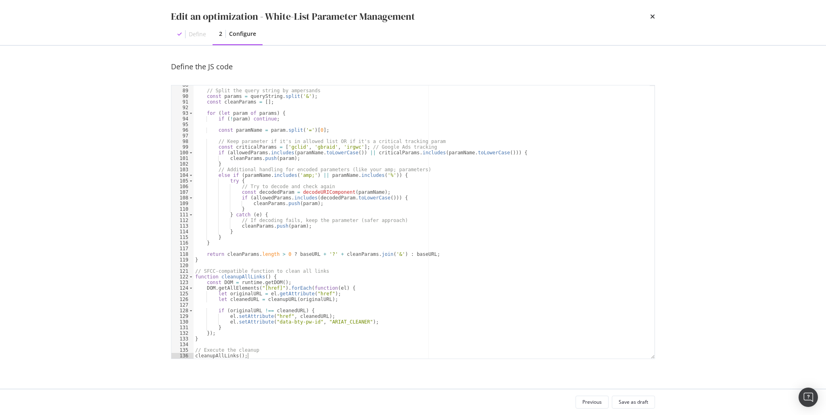
scroll to position [494, 0]
click at [636, 402] on div "Save as draft" at bounding box center [633, 402] width 29 height 7
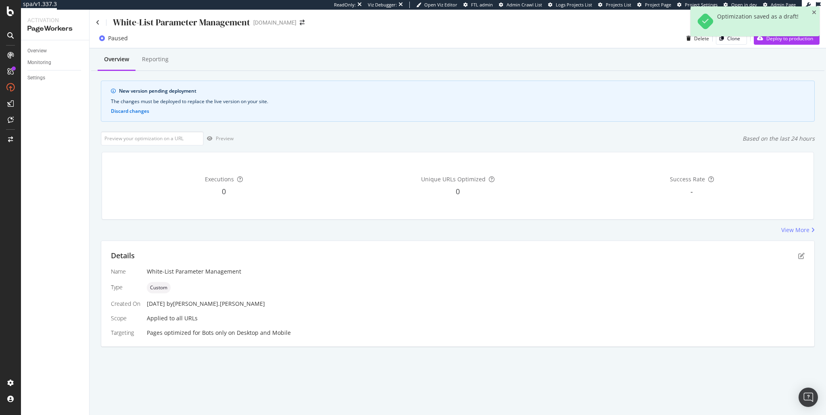
click at [788, 40] on div "Optimization saved as a draft!" at bounding box center [754, 24] width 129 height 36
click at [776, 39] on div "Optimization saved as a draft!" at bounding box center [754, 24] width 129 height 36
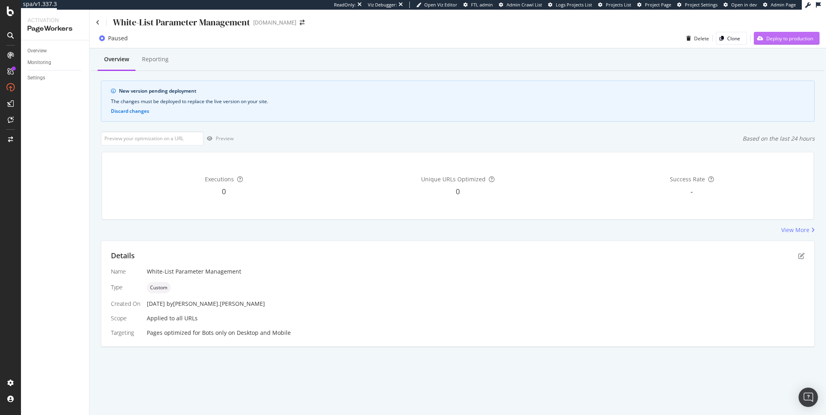
click at [782, 36] on div "Deploy to production" at bounding box center [789, 38] width 47 height 7
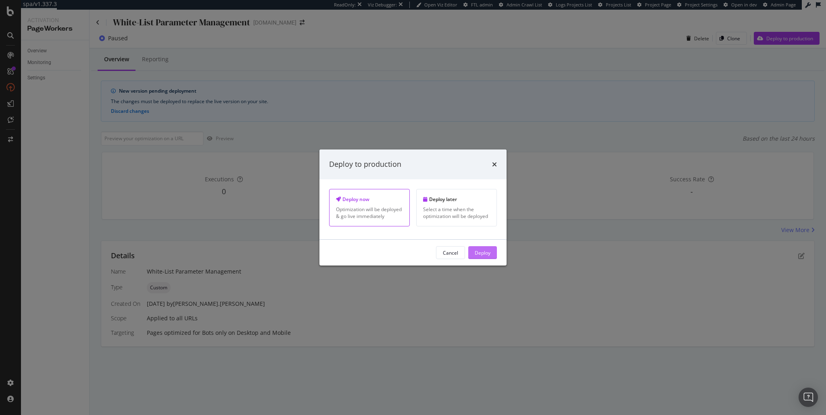
click at [490, 257] on button "Deploy" at bounding box center [482, 252] width 29 height 13
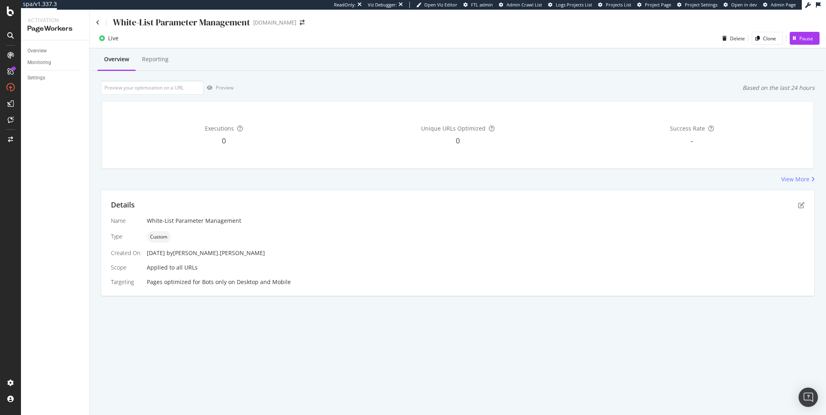
click at [453, 348] on div "White-List Parameter Management [DOMAIN_NAME] Live Delete Clone Pause Overview …" at bounding box center [458, 213] width 736 height 406
click at [439, 344] on div "White-List Parameter Management [DOMAIN_NAME] Live Delete Clone Pause Overview …" at bounding box center [458, 213] width 736 height 406
click at [419, 348] on div "White-List Parameter Management [DOMAIN_NAME] Live Delete Clone Pause Overview …" at bounding box center [458, 213] width 736 height 406
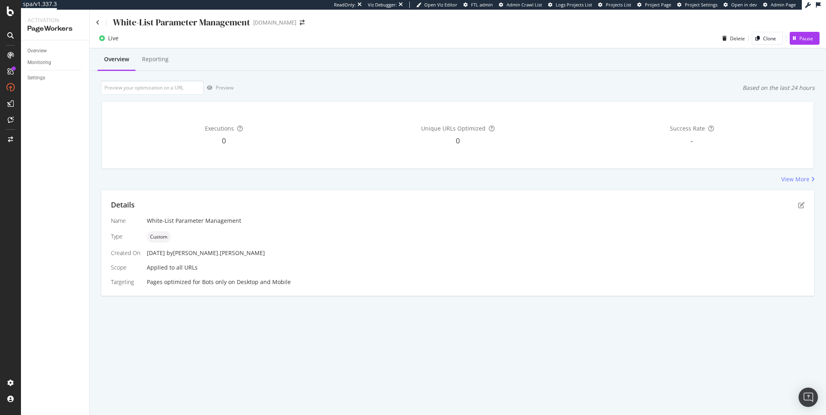
click at [411, 342] on div "White-List Parameter Management [DOMAIN_NAME] Live Delete Clone Pause Overview …" at bounding box center [458, 213] width 736 height 406
click at [800, 40] on div "Pause" at bounding box center [806, 38] width 14 height 7
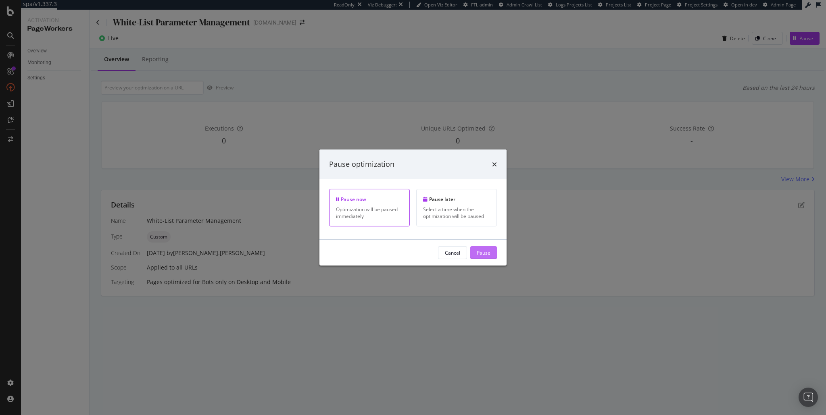
click at [492, 255] on button "Pause" at bounding box center [483, 252] width 27 height 13
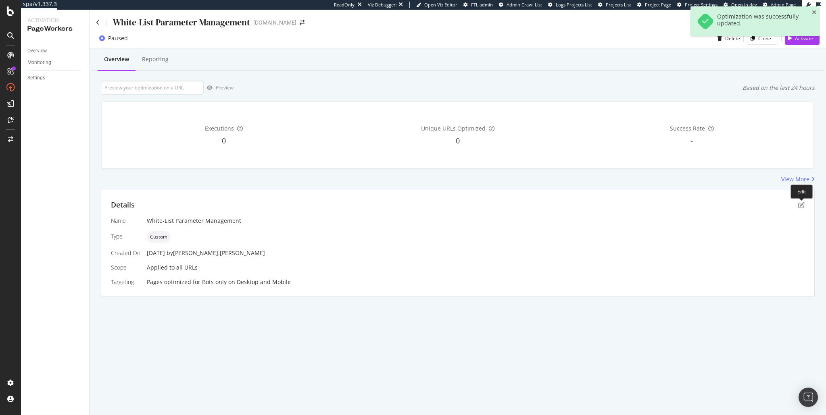
click at [798, 202] on div "Details" at bounding box center [458, 205] width 694 height 10
click at [801, 203] on icon "pen-to-square" at bounding box center [801, 205] width 6 height 6
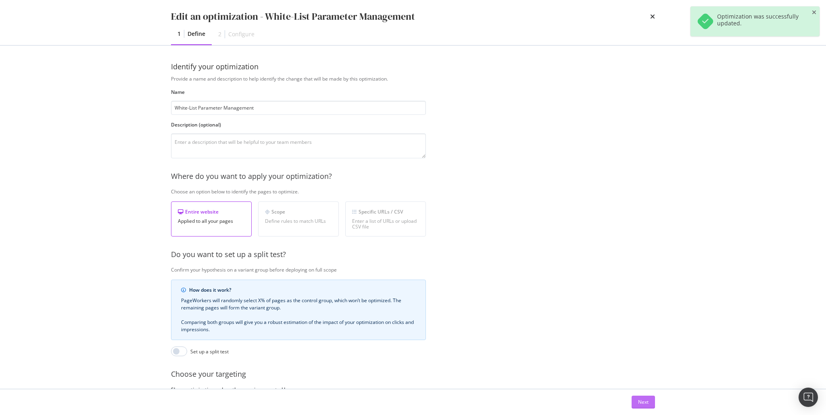
click at [634, 396] on button "Next" at bounding box center [643, 402] width 23 height 13
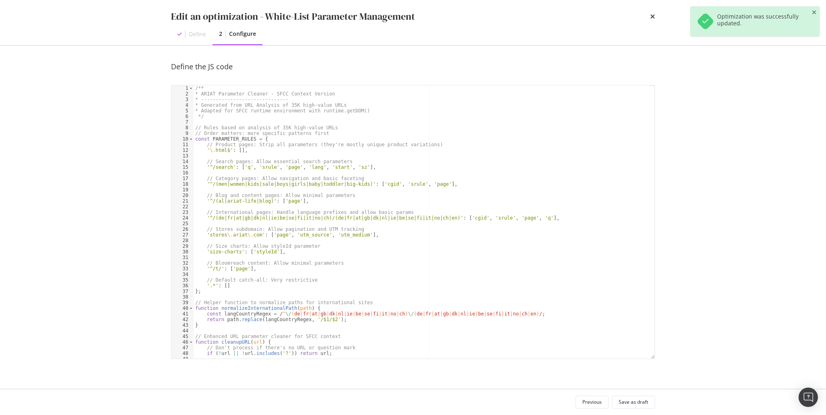
click at [403, 230] on div "/** * ARIAT Parameter Cleaner - SFCC Context Version * ------------------------…" at bounding box center [422, 228] width 456 height 285
type textarea "// Execute the cleanup cleanupAllLinks();"
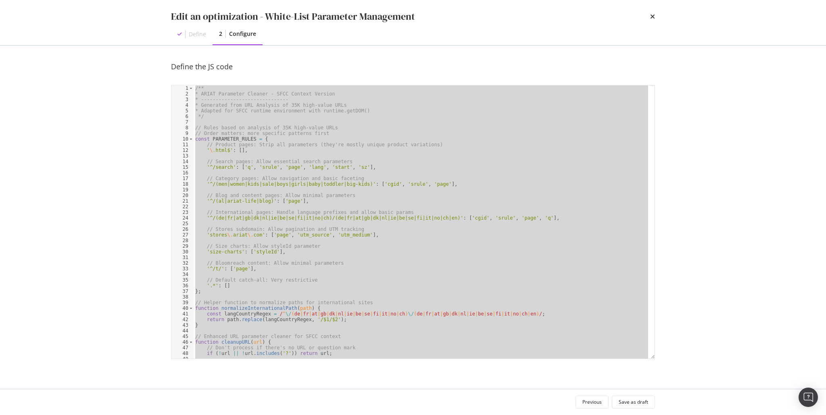
paste textarea "Cursor at row 136"
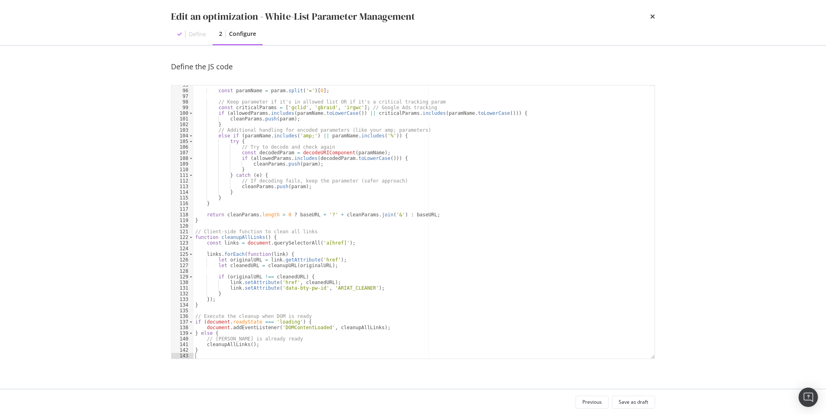
scroll to position [534, 0]
type textarea "/**"
click at [647, 403] on div "Save as draft" at bounding box center [633, 402] width 29 height 7
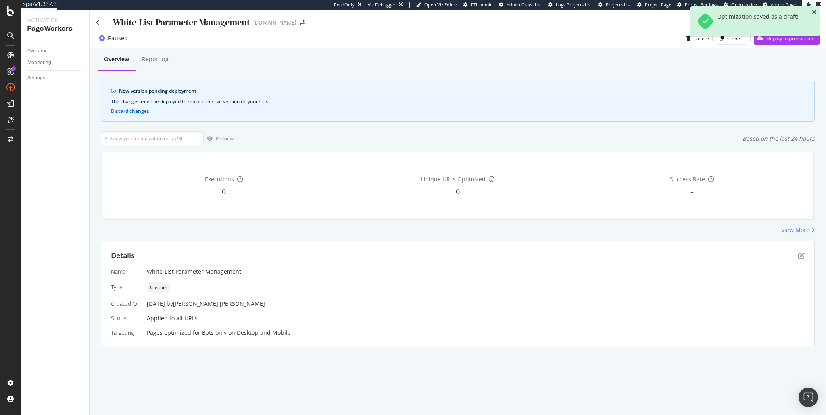
click at [816, 15] on icon "close toast" at bounding box center [814, 13] width 4 height 6
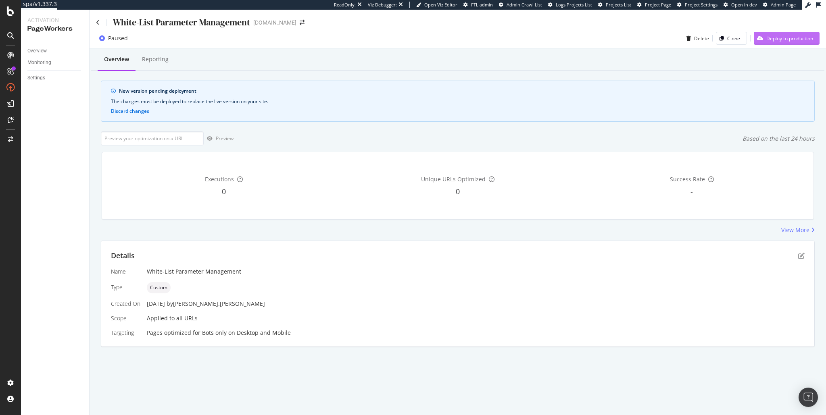
click at [791, 41] on div "Deploy to production" at bounding box center [789, 38] width 47 height 7
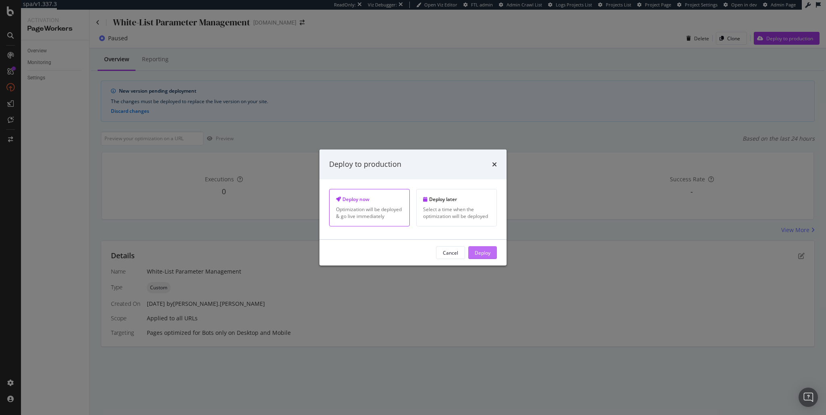
click at [489, 253] on div "Deploy" at bounding box center [483, 252] width 16 height 7
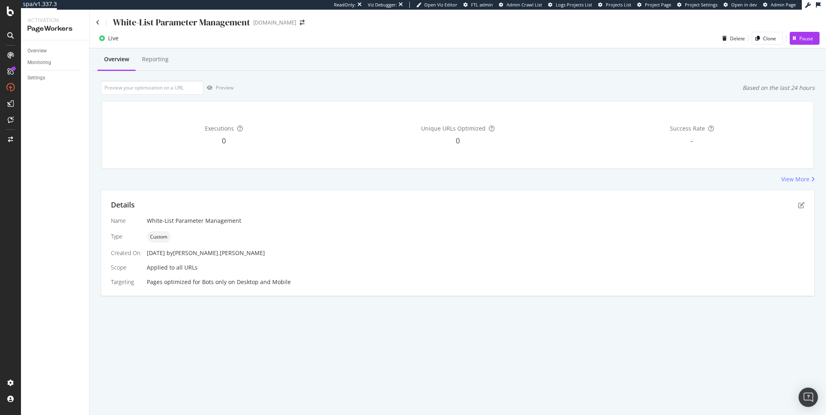
click at [492, 325] on div "White-List Parameter Management www.ariat.com Live Delete Clone Pause Overview …" at bounding box center [458, 213] width 736 height 406
click at [522, 188] on div "Overview Reporting Preview Based on the last 24 hours Executions 0 Unique URLs …" at bounding box center [458, 186] width 736 height 276
click at [798, 204] on div "Details" at bounding box center [458, 205] width 694 height 10
click at [801, 204] on icon "pen-to-square" at bounding box center [801, 205] width 6 height 6
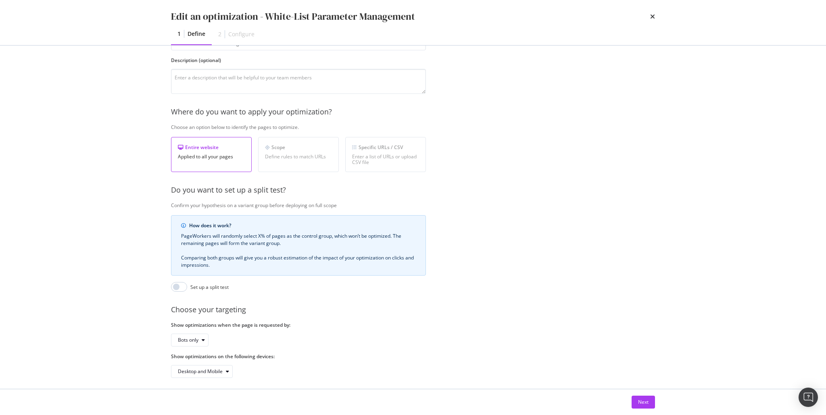
scroll to position [74, 0]
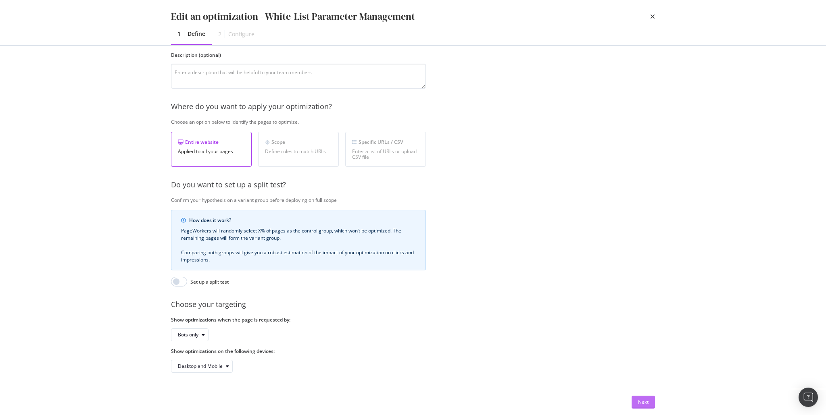
click at [646, 400] on div "Next" at bounding box center [643, 402] width 10 height 7
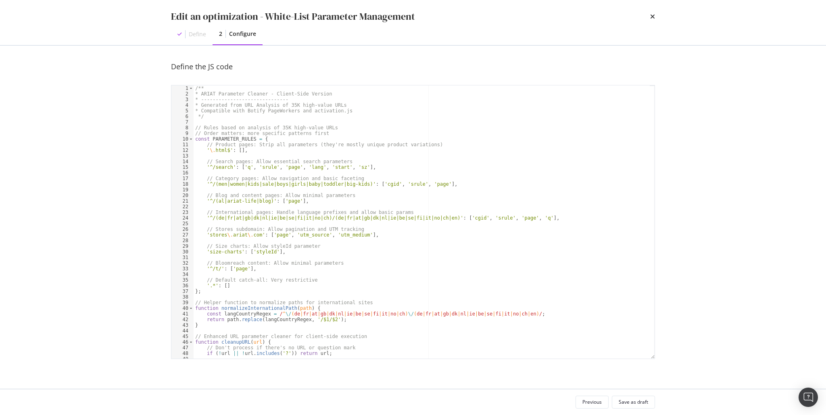
scroll to position [0, 0]
click at [717, 278] on div "Edit an optimization - White-List Parameter Management Define 2 Configure Defin…" at bounding box center [413, 207] width 826 height 415
click at [692, 246] on div "Edit an optimization - White-List Parameter Management Define 2 Configure Defin…" at bounding box center [413, 207] width 826 height 415
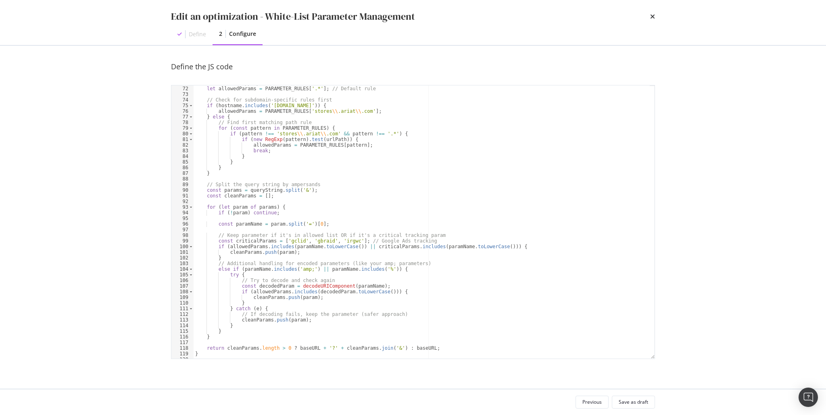
scroll to position [383, 0]
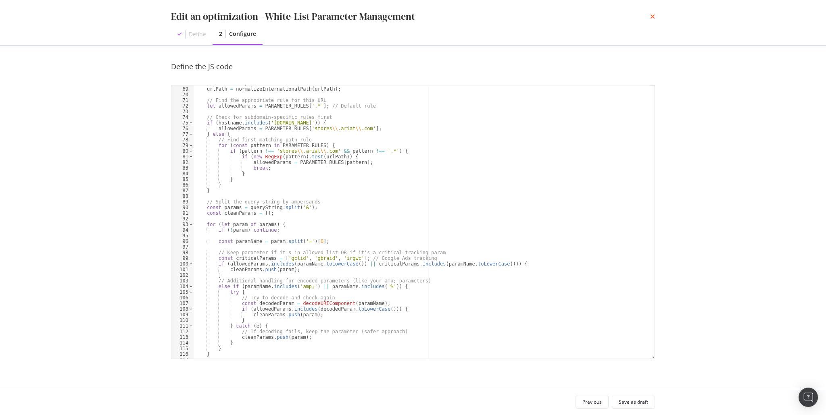
click at [650, 18] on icon "times" at bounding box center [652, 16] width 5 height 6
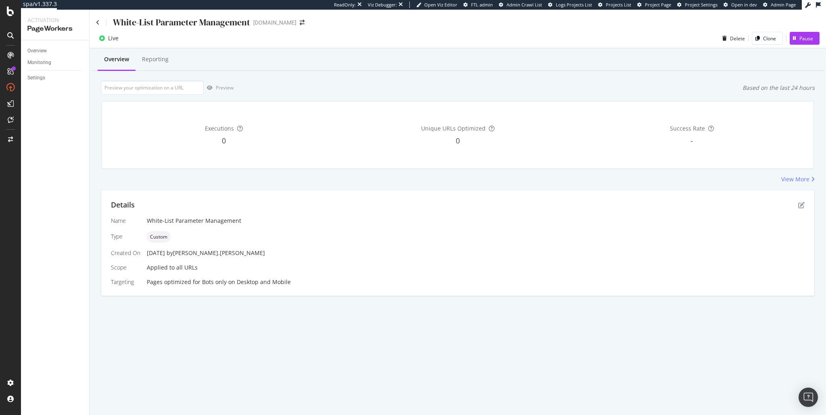
click at [553, 121] on div "Unique URLs Optimized 0" at bounding box center [457, 135] width 231 height 54
click at [801, 205] on icon "pen-to-square" at bounding box center [801, 205] width 6 height 6
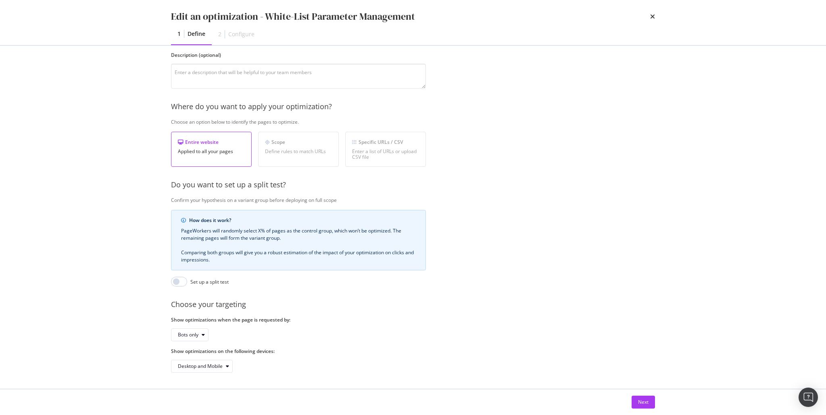
scroll to position [74, 0]
click at [187, 333] on div "Bots only" at bounding box center [188, 335] width 21 height 5
click at [196, 346] on div "Bots and users" at bounding box center [197, 343] width 33 height 7
click at [635, 404] on button "Next" at bounding box center [643, 402] width 23 height 13
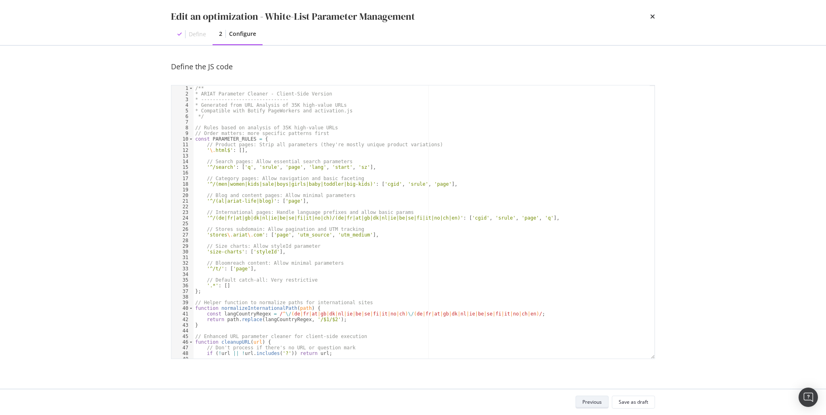
scroll to position [0, 0]
click at [640, 400] on div "Save as draft" at bounding box center [633, 402] width 29 height 7
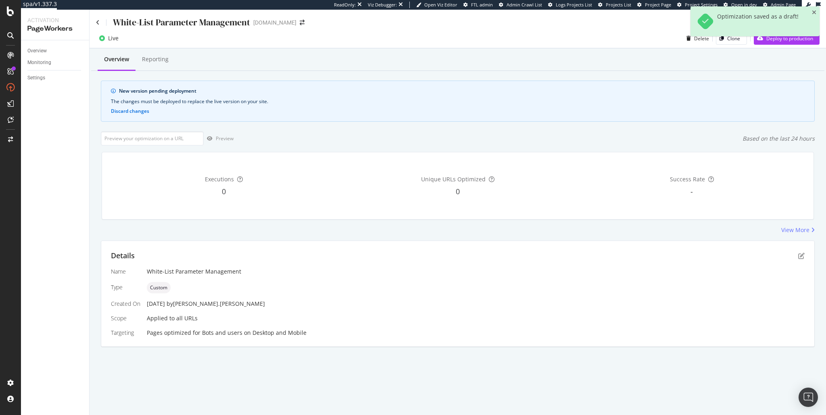
click at [784, 42] on div "Optimization saved as a draft!" at bounding box center [754, 24] width 129 height 36
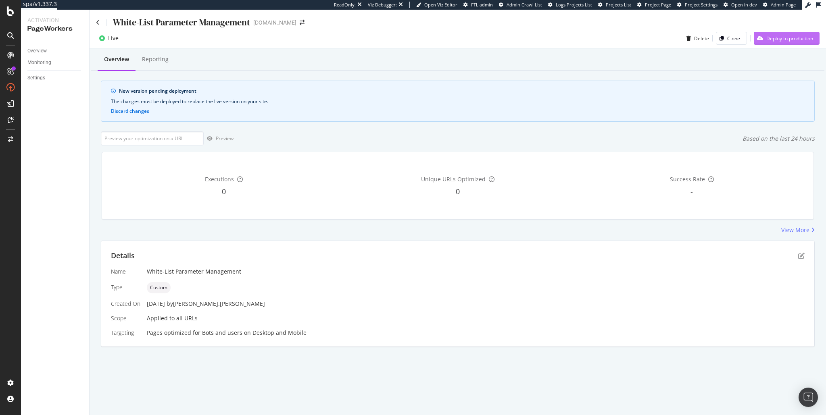
click at [781, 43] on div "Deploy to production" at bounding box center [783, 38] width 59 height 12
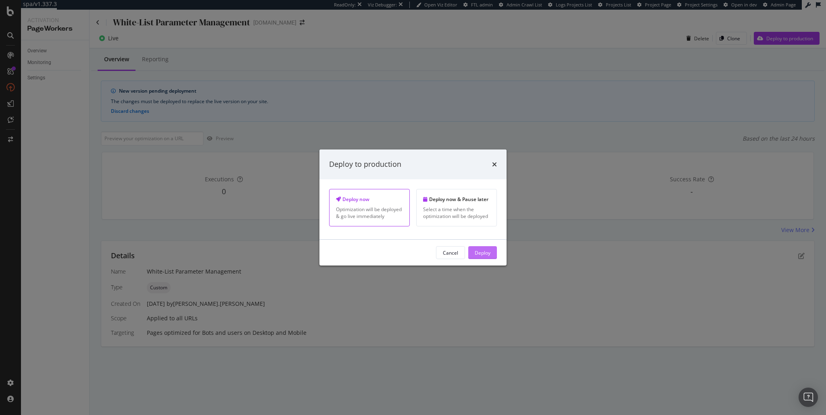
click at [488, 254] on div "Deploy" at bounding box center [483, 252] width 16 height 7
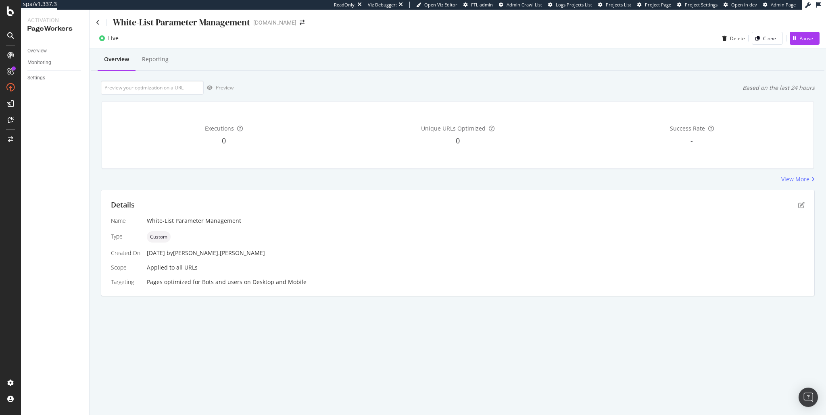
click at [539, 168] on div "Executions 0 Unique URLs Optimized 0 Success Rate -" at bounding box center [457, 135] width 711 height 67
click at [810, 37] on div "Pause" at bounding box center [806, 38] width 14 height 7
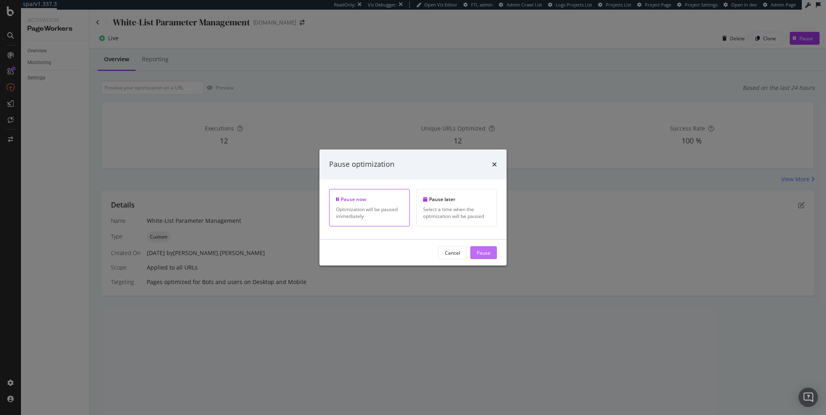
click at [490, 255] on button "Pause" at bounding box center [483, 252] width 27 height 13
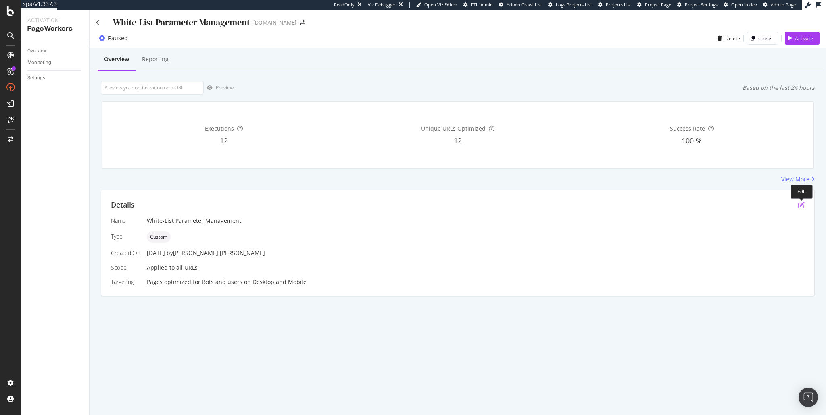
click at [801, 208] on icon "pen-to-square" at bounding box center [801, 205] width 6 height 6
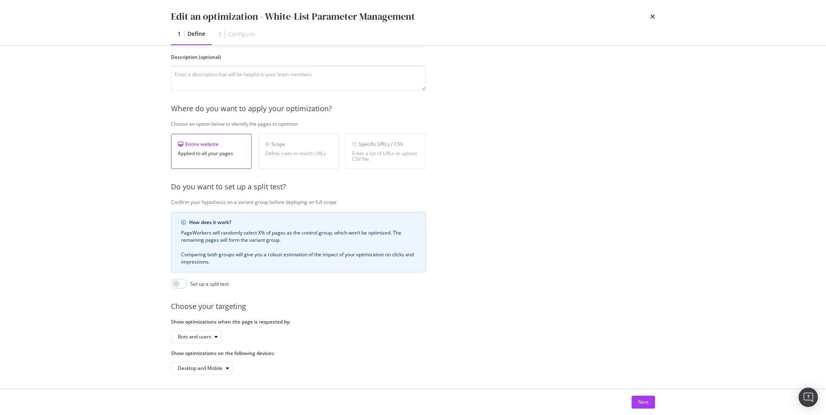
scroll to position [74, 0]
click at [195, 334] on div "Bots and users" at bounding box center [199, 335] width 43 height 11
click at [194, 358] on div "Bots only" at bounding box center [191, 357] width 21 height 7
click at [645, 400] on div "Next" at bounding box center [643, 402] width 10 height 7
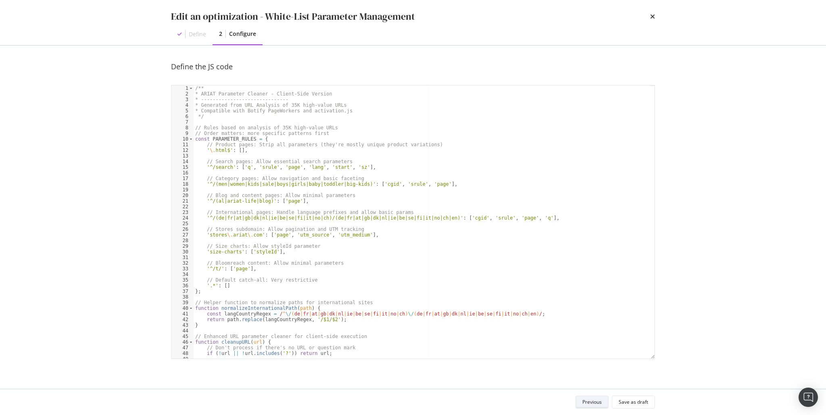
scroll to position [0, 0]
click at [640, 398] on div "Save as draft" at bounding box center [633, 402] width 29 height 11
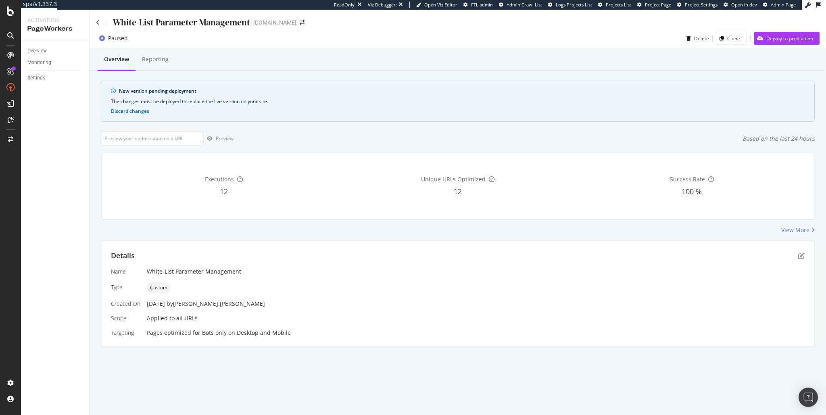
click at [448, 106] on div "New version pending deployment The changes must be deployed to replace the live…" at bounding box center [458, 101] width 714 height 41
click at [788, 39] on div "Deploy to production" at bounding box center [789, 38] width 47 height 7
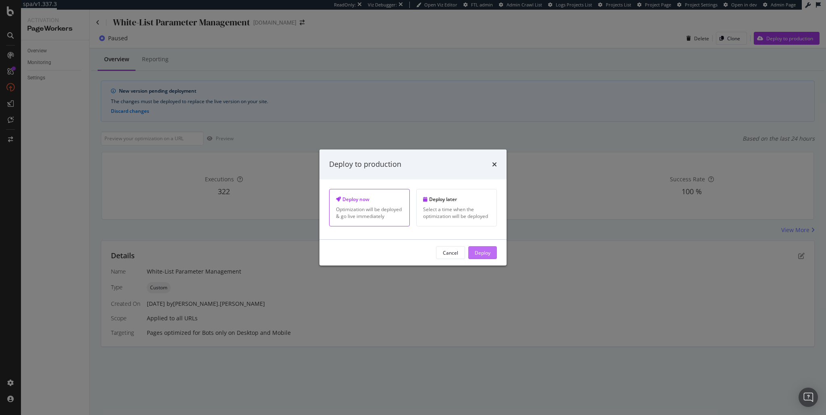
click at [488, 255] on div "Deploy" at bounding box center [483, 252] width 16 height 7
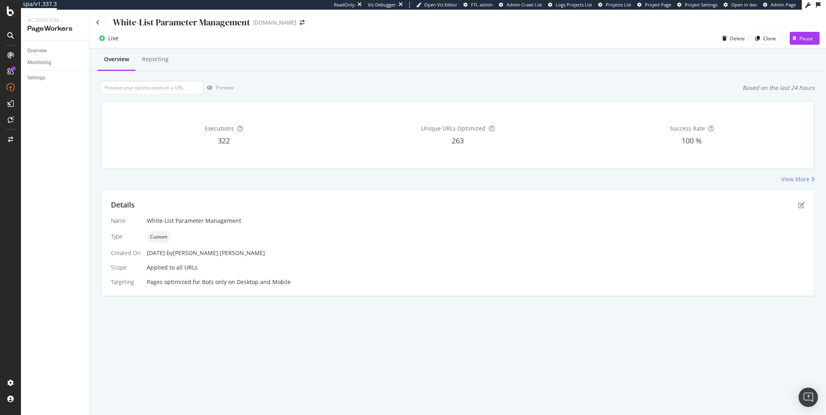
click at [439, 208] on div "Details" at bounding box center [458, 205] width 694 height 10
click at [440, 98] on div "Executions 322 Unique URLs Optimized 263 Success Rate 100 %" at bounding box center [458, 135] width 722 height 81
click at [802, 202] on icon "pen-to-square" at bounding box center [801, 205] width 6 height 6
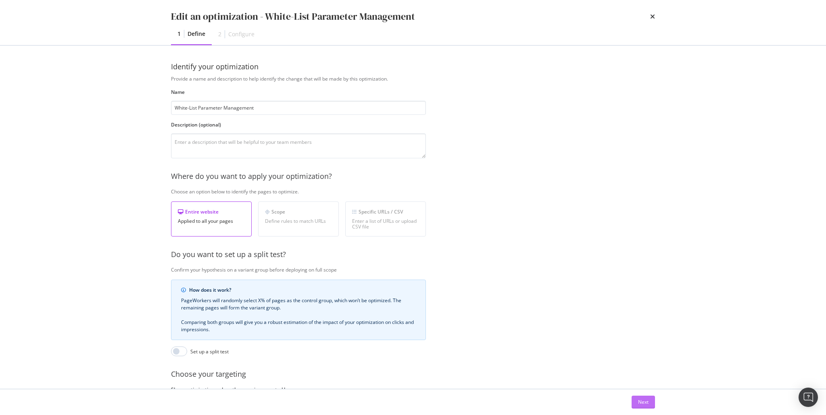
click at [643, 403] on div "Next" at bounding box center [643, 402] width 10 height 7
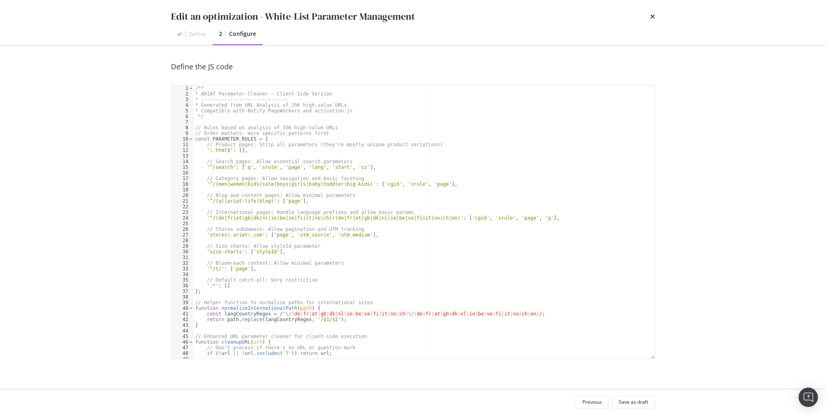
type textarea "const PARAMETER_RULES = {"
click at [273, 139] on div "/** * ARIAT Parameter Cleaner - Client-Side Version * -------------------------…" at bounding box center [422, 228] width 456 height 285
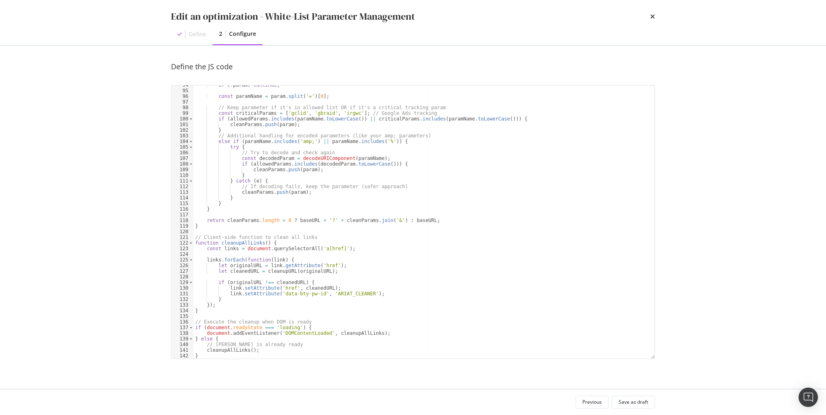
scroll to position [534, 0]
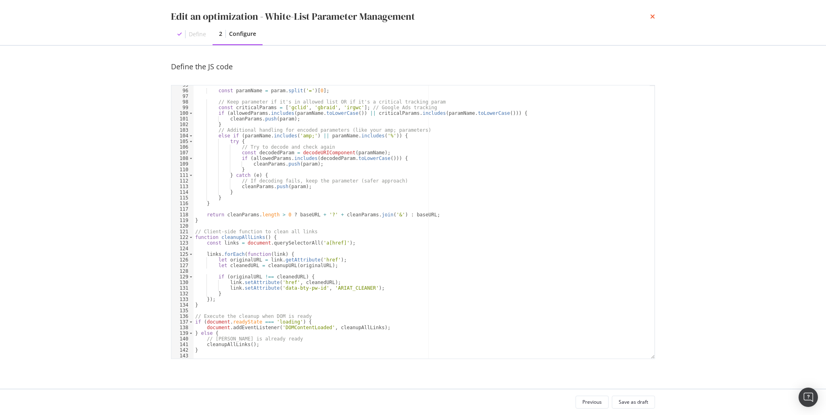
click at [650, 18] on icon "times" at bounding box center [652, 16] width 5 height 6
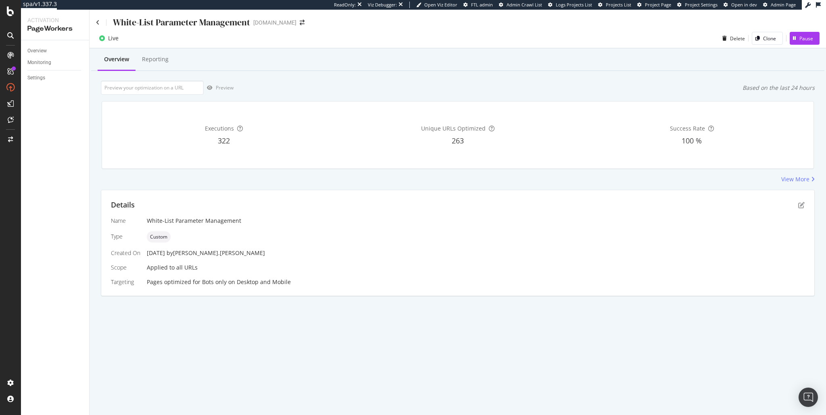
click at [471, 108] on div "Unique URLs Optimized 263" at bounding box center [457, 135] width 231 height 54
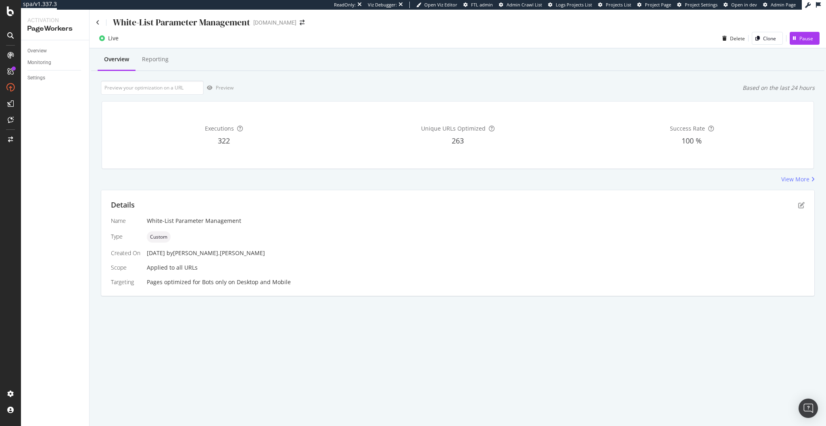
click at [454, 100] on div "Executions 322 Unique URLs Optimized 263 Success Rate 100 %" at bounding box center [458, 135] width 722 height 81
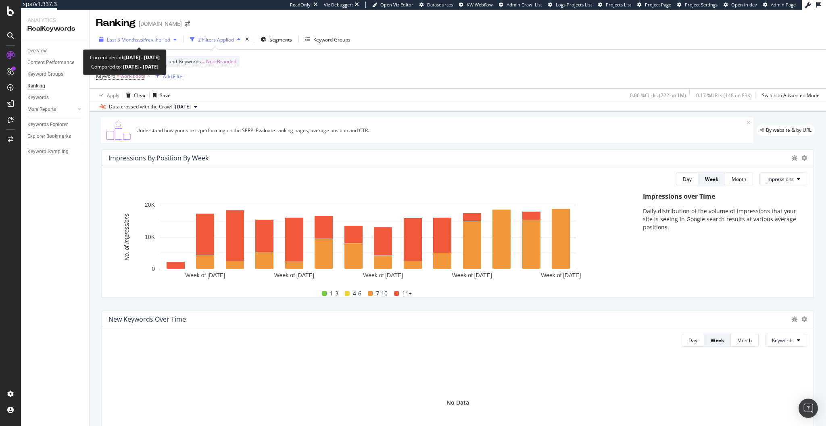
click at [155, 41] on span "vs Prev. Period" at bounding box center [154, 39] width 32 height 7
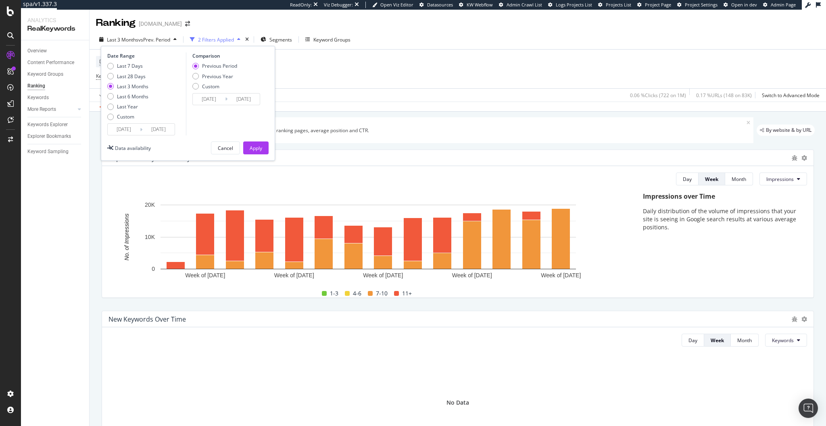
click at [316, 68] on div "Device = All and Country = All and Keywords = Non-Branded Keyword = work boots …" at bounding box center [458, 69] width 724 height 39
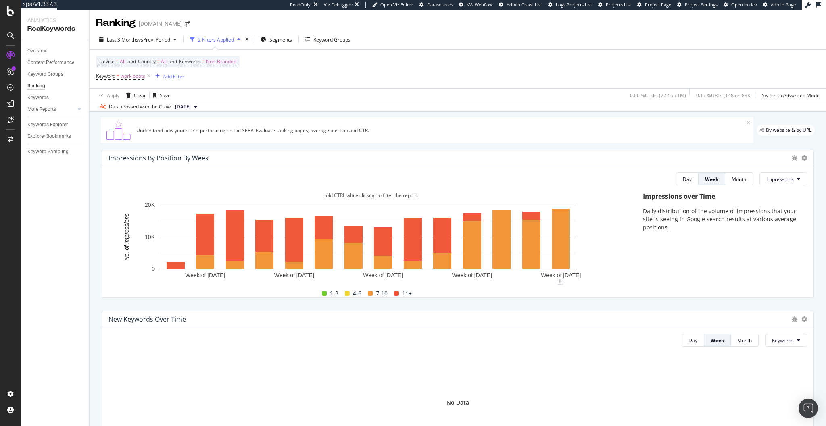
click at [594, 252] on rect "A chart." at bounding box center [367, 241] width 519 height 81
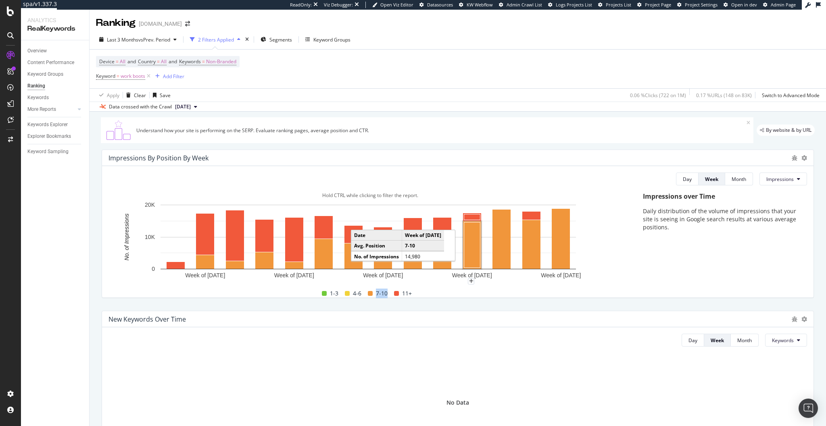
drag, startPoint x: 371, startPoint y: 292, endPoint x: 387, endPoint y: 294, distance: 16.2
click at [387, 294] on div "7-10" at bounding box center [378, 294] width 26 height 10
drag, startPoint x: 359, startPoint y: 293, endPoint x: 345, endPoint y: 292, distance: 13.7
click at [345, 292] on div "4-6" at bounding box center [353, 294] width 23 height 10
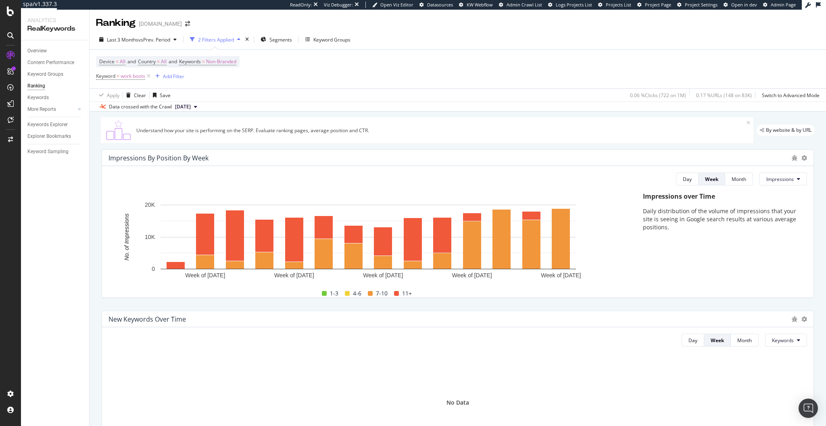
click at [34, 232] on div "Overview Content Performance Keyword Groups Ranking Keywords More Reports Count…" at bounding box center [55, 233] width 68 height 386
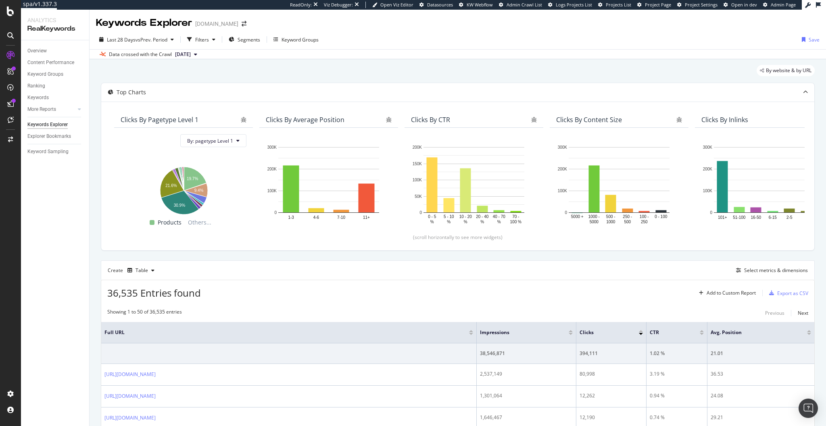
click at [350, 290] on div "36,535 Entries found Add to Custom Report Export as CSV" at bounding box center [457, 290] width 713 height 20
